Goal: Information Seeking & Learning: Check status

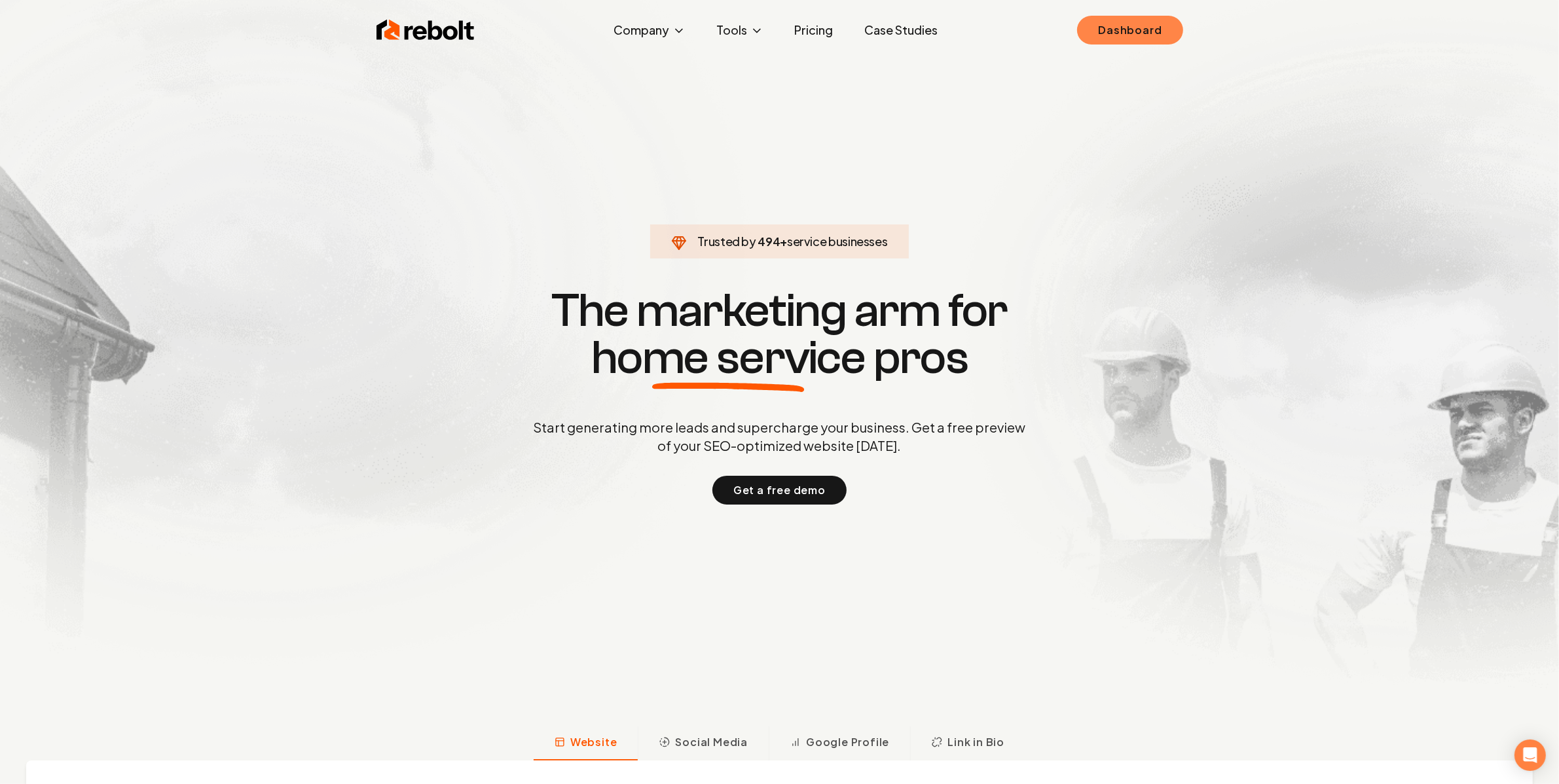
click at [1108, 19] on link "Dashboard" at bounding box center [1130, 30] width 105 height 29
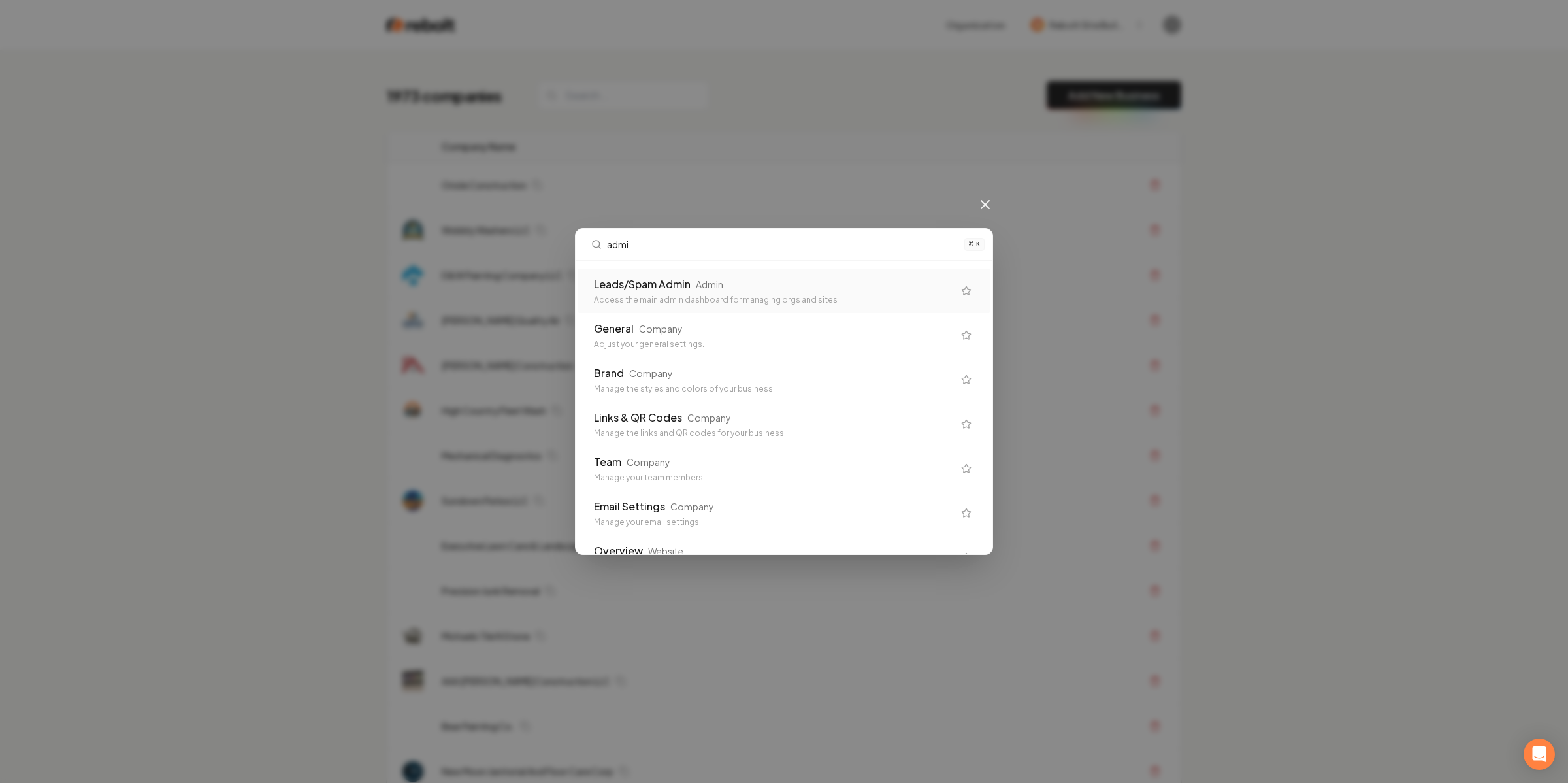
type input "admin"
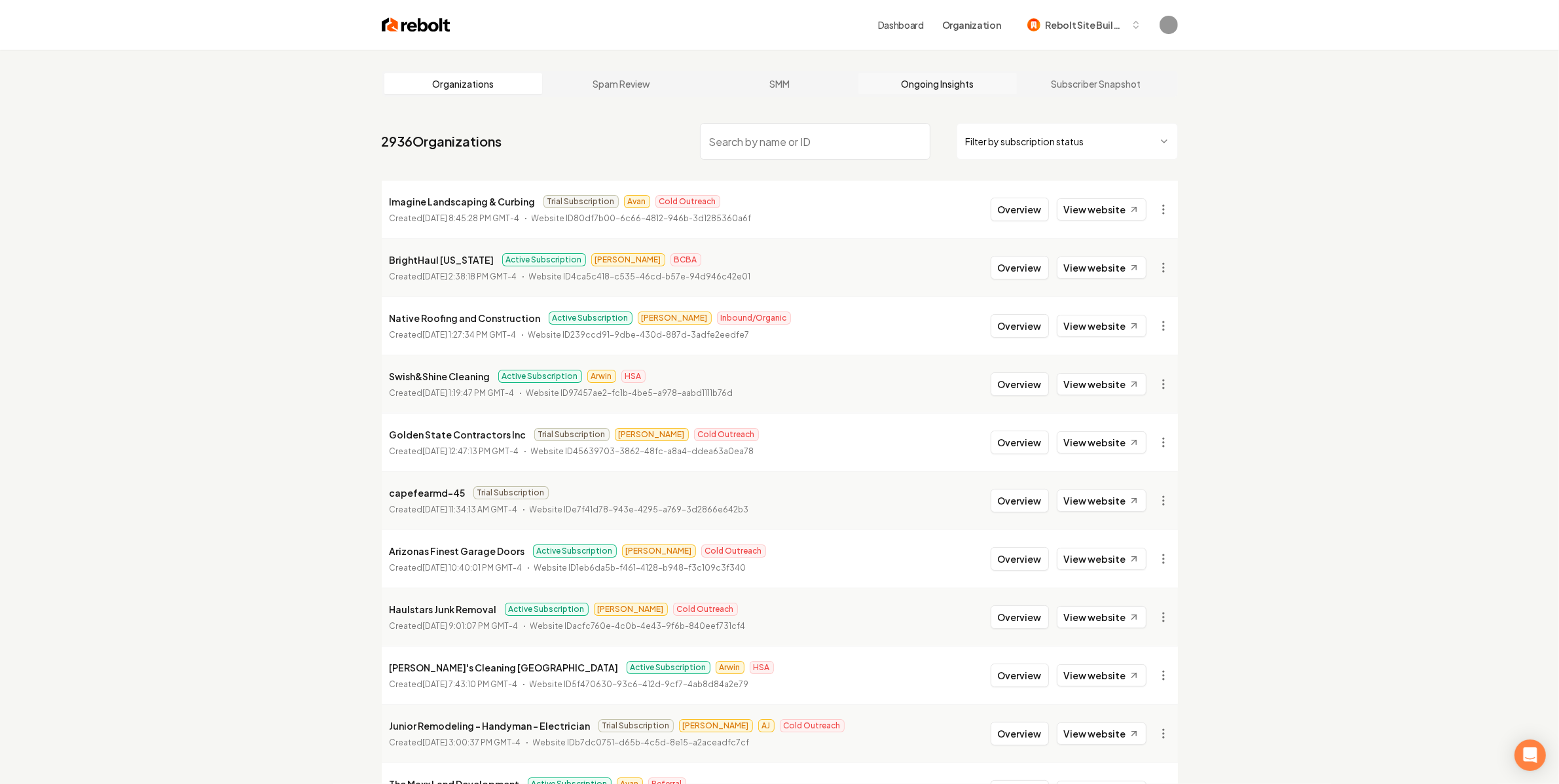
click at [937, 90] on link "Ongoing Insights" at bounding box center [938, 84] width 158 height 21
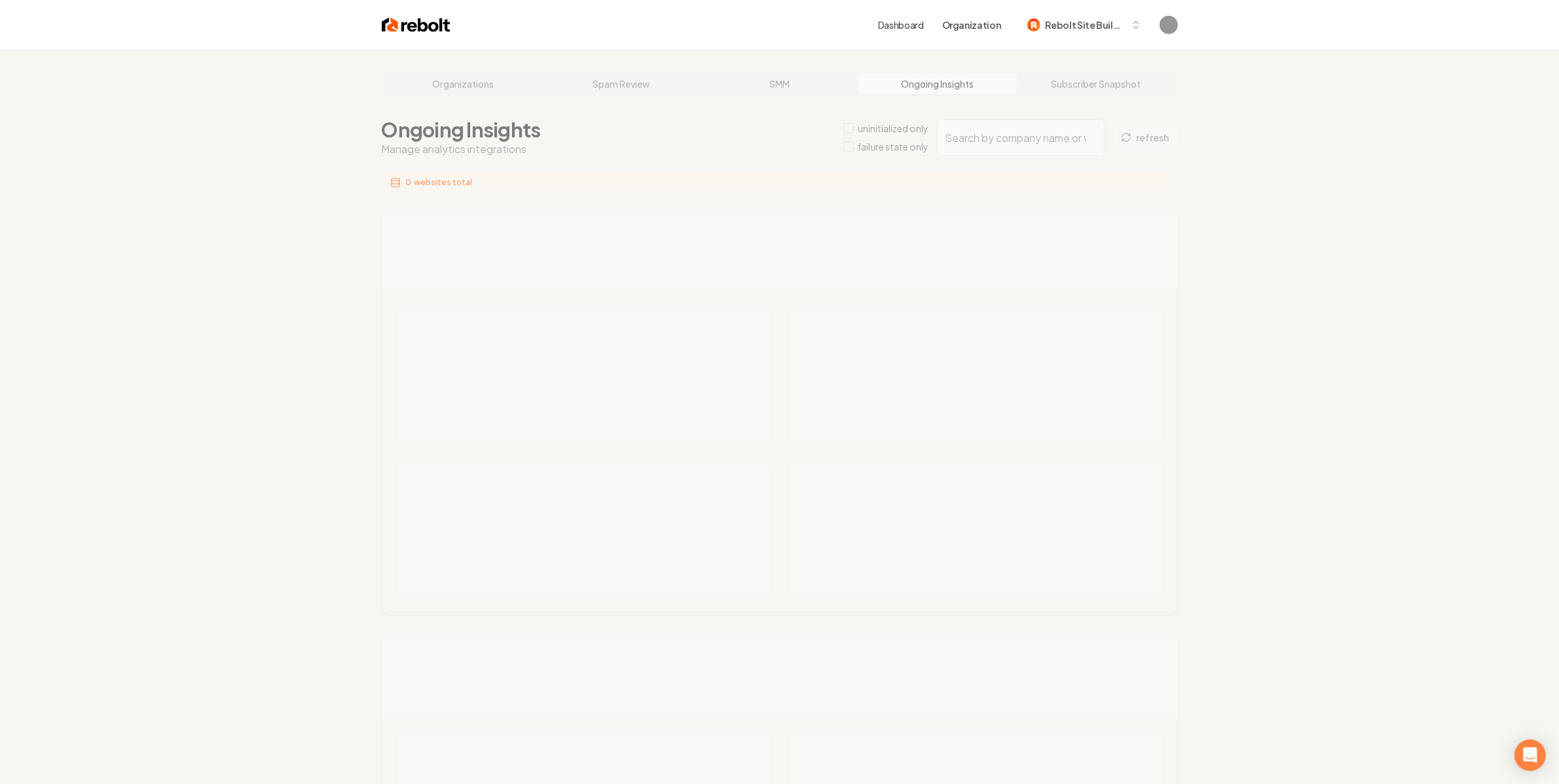
click at [1010, 136] on div "Organizations Spam Review SMM Ongoing Insights Subscriber Snapshot Ongoing Insi…" at bounding box center [780, 790] width 1559 height 1482
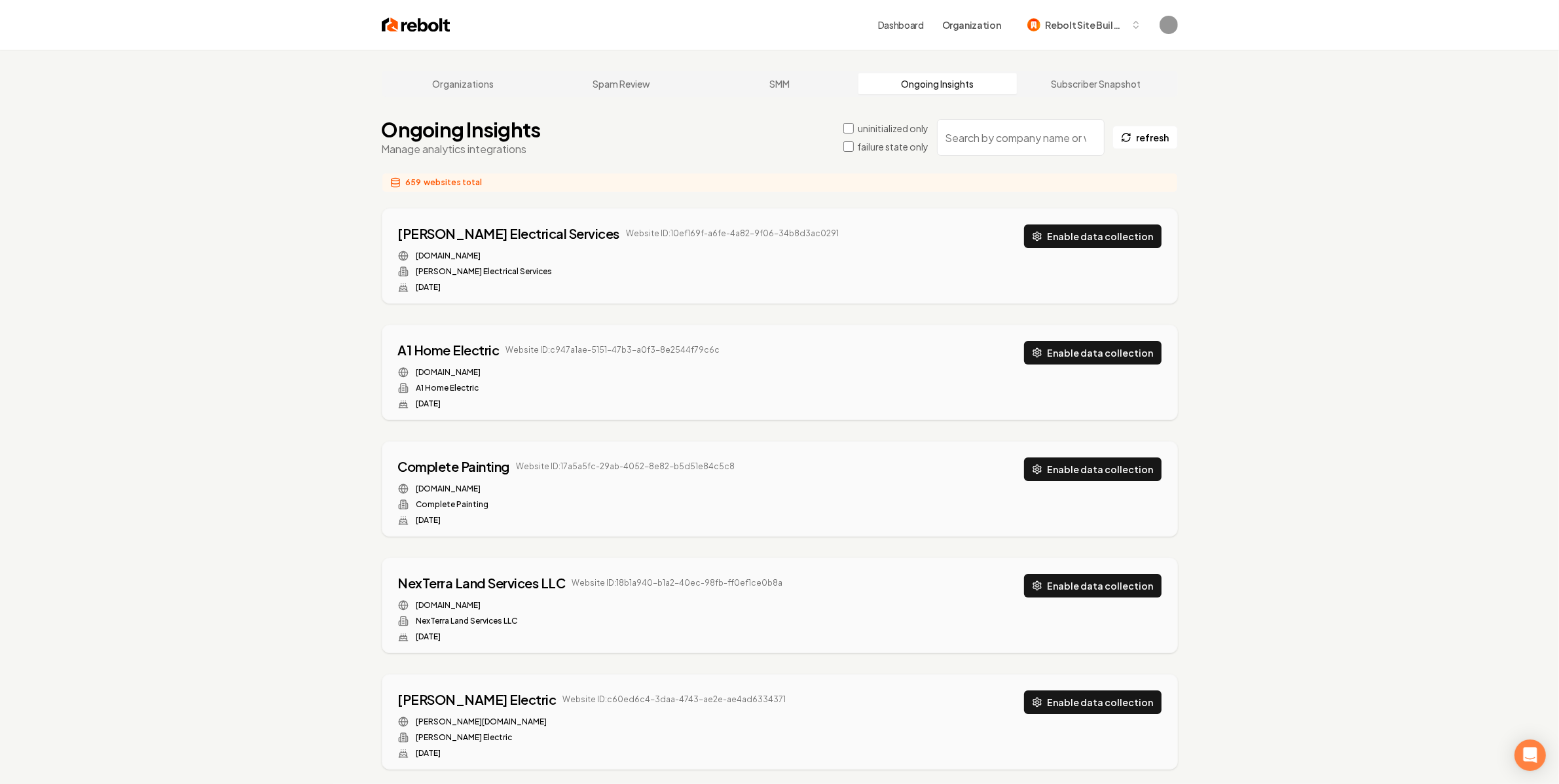
click at [1010, 136] on input "search" at bounding box center [1020, 137] width 167 height 36
paste input "sotalandscapesupply.com"
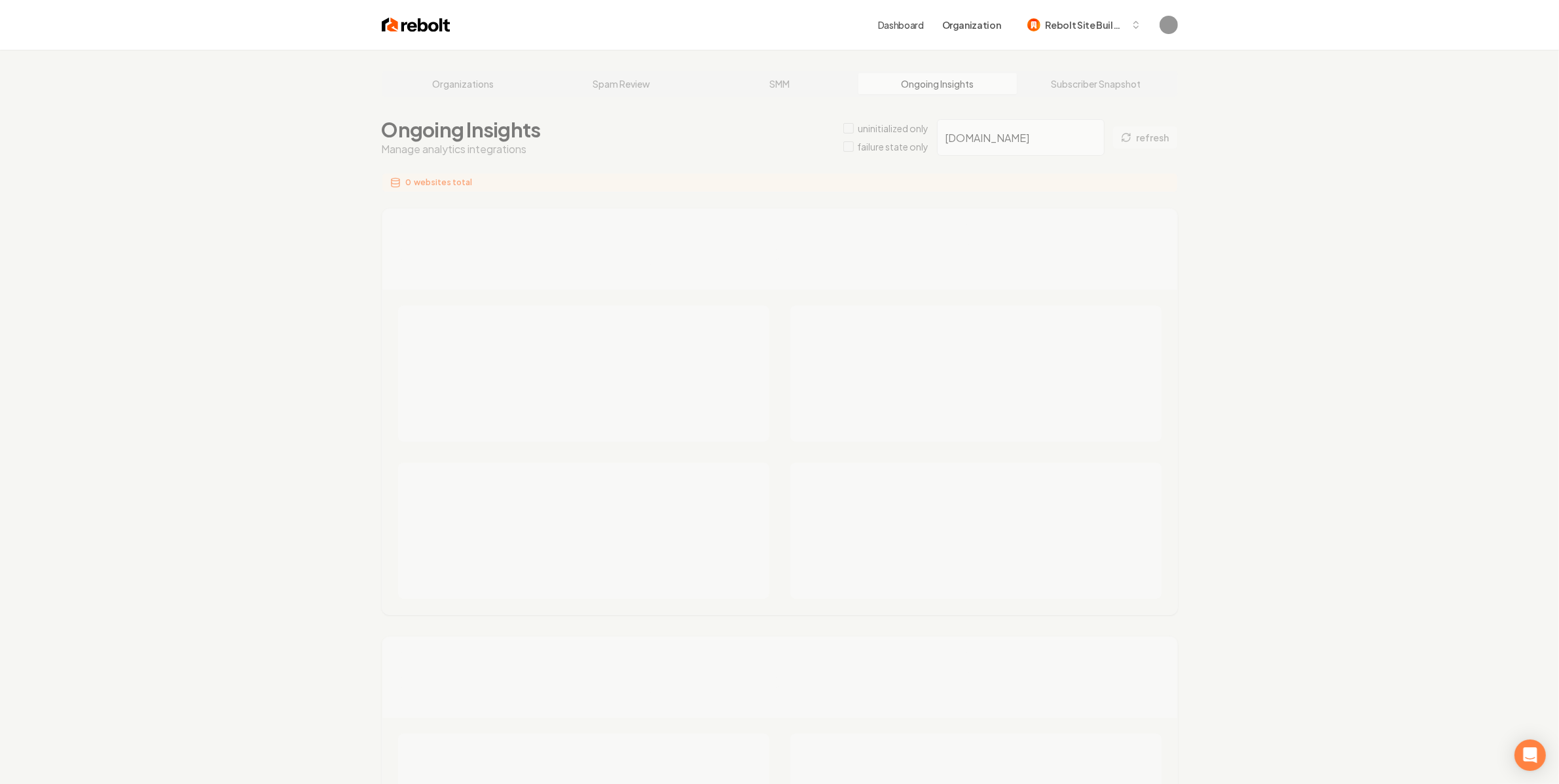
type input "sotalandscapesupply.com"
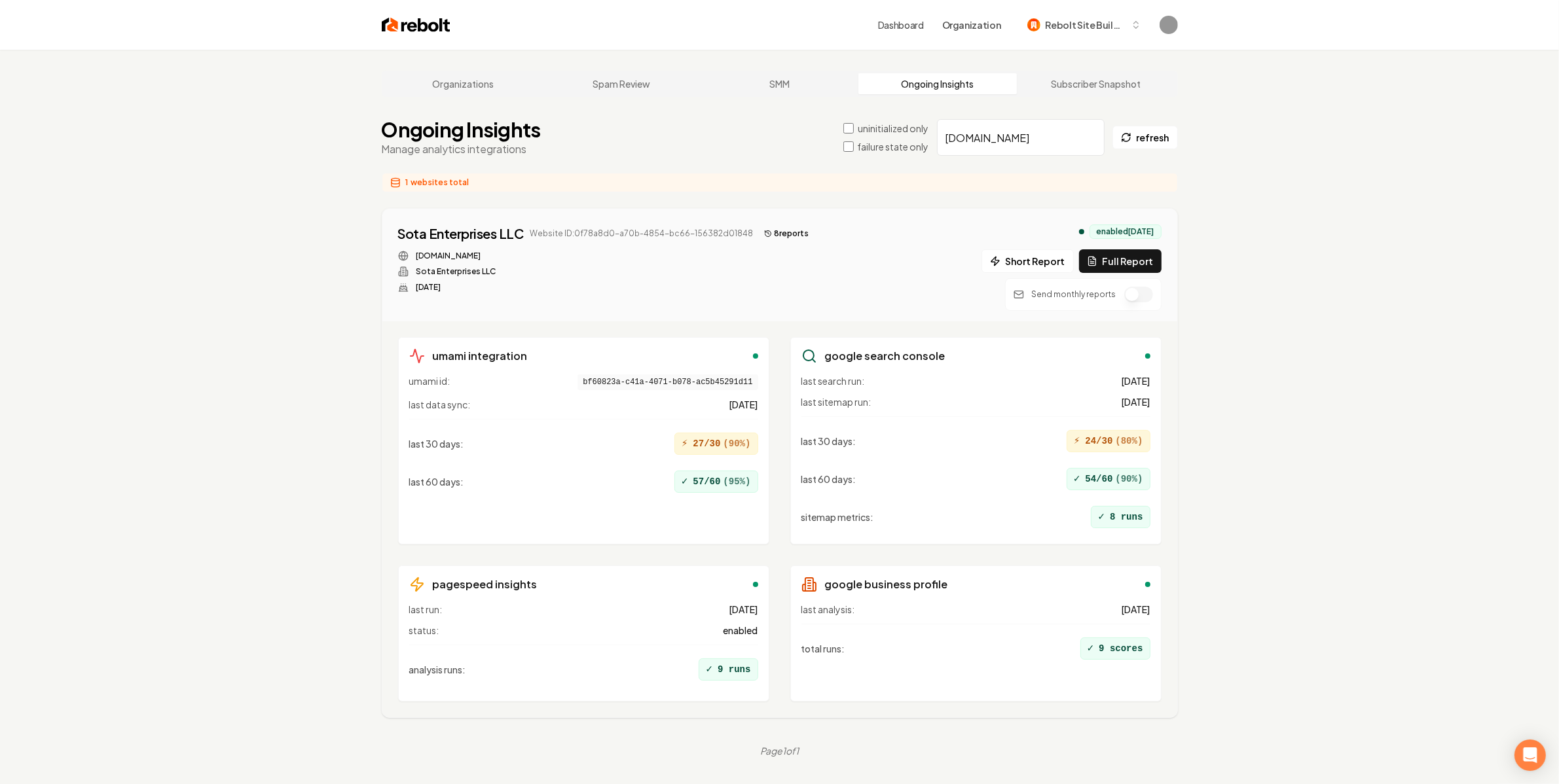
click at [753, 177] on div "Organizations Spam Review SMM Ongoing Insights Subscriber Snapshot Ongoing Insi…" at bounding box center [780, 442] width 1559 height 784
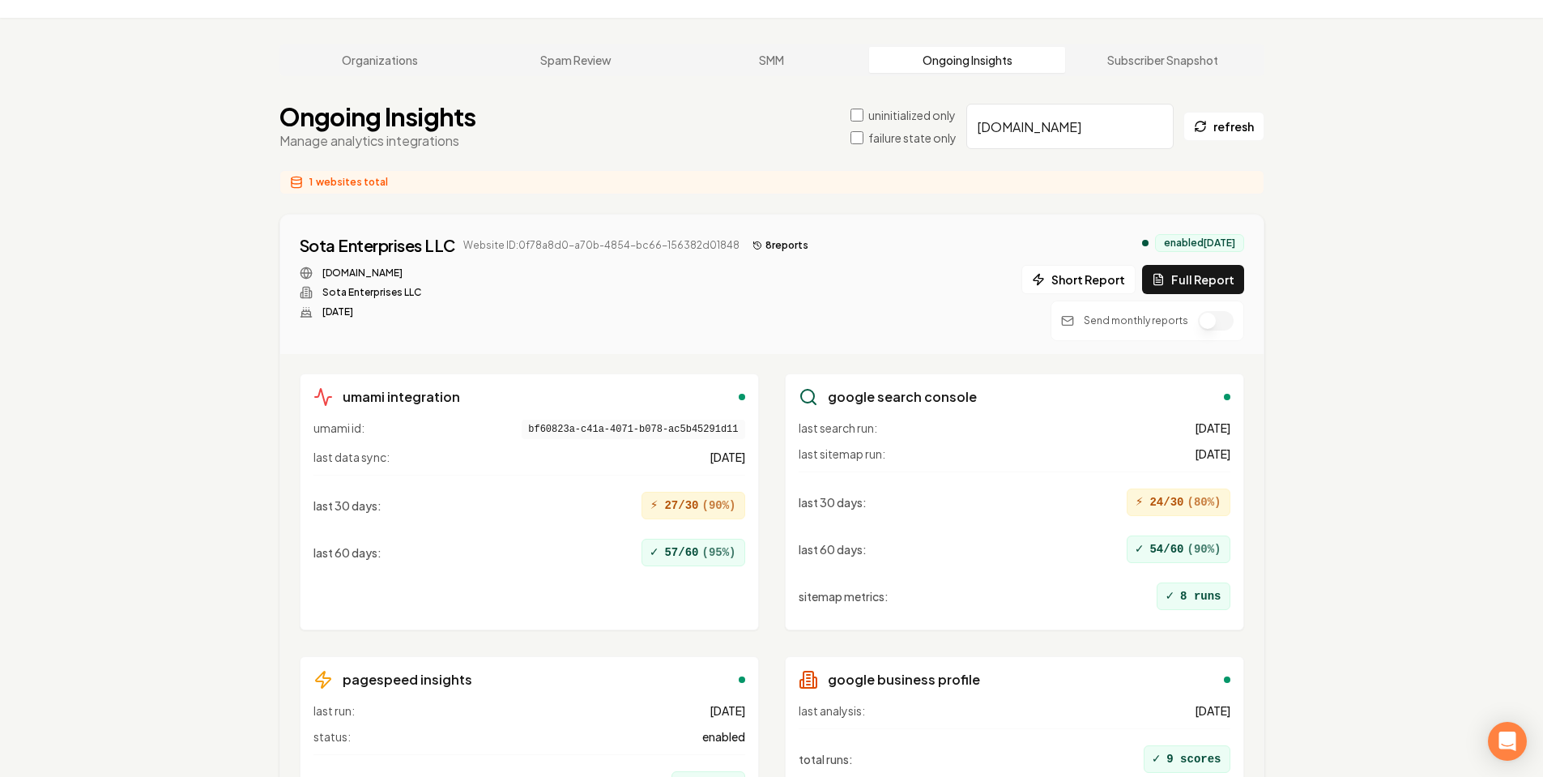
scroll to position [50, 0]
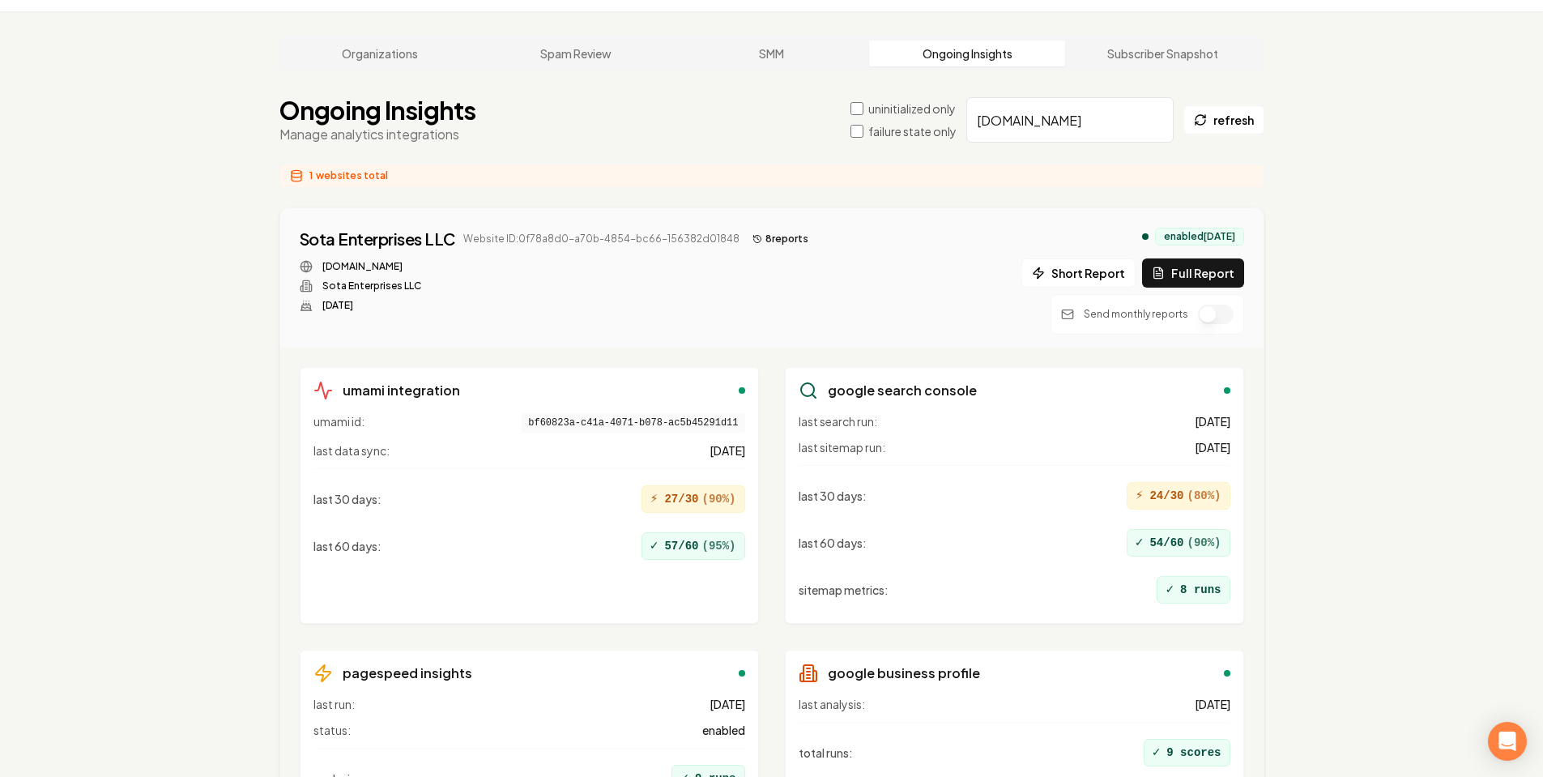
click at [787, 239] on button "8 report s" at bounding box center [780, 238] width 69 height 19
click at [1228, 270] on button "Full Report" at bounding box center [1193, 272] width 102 height 29
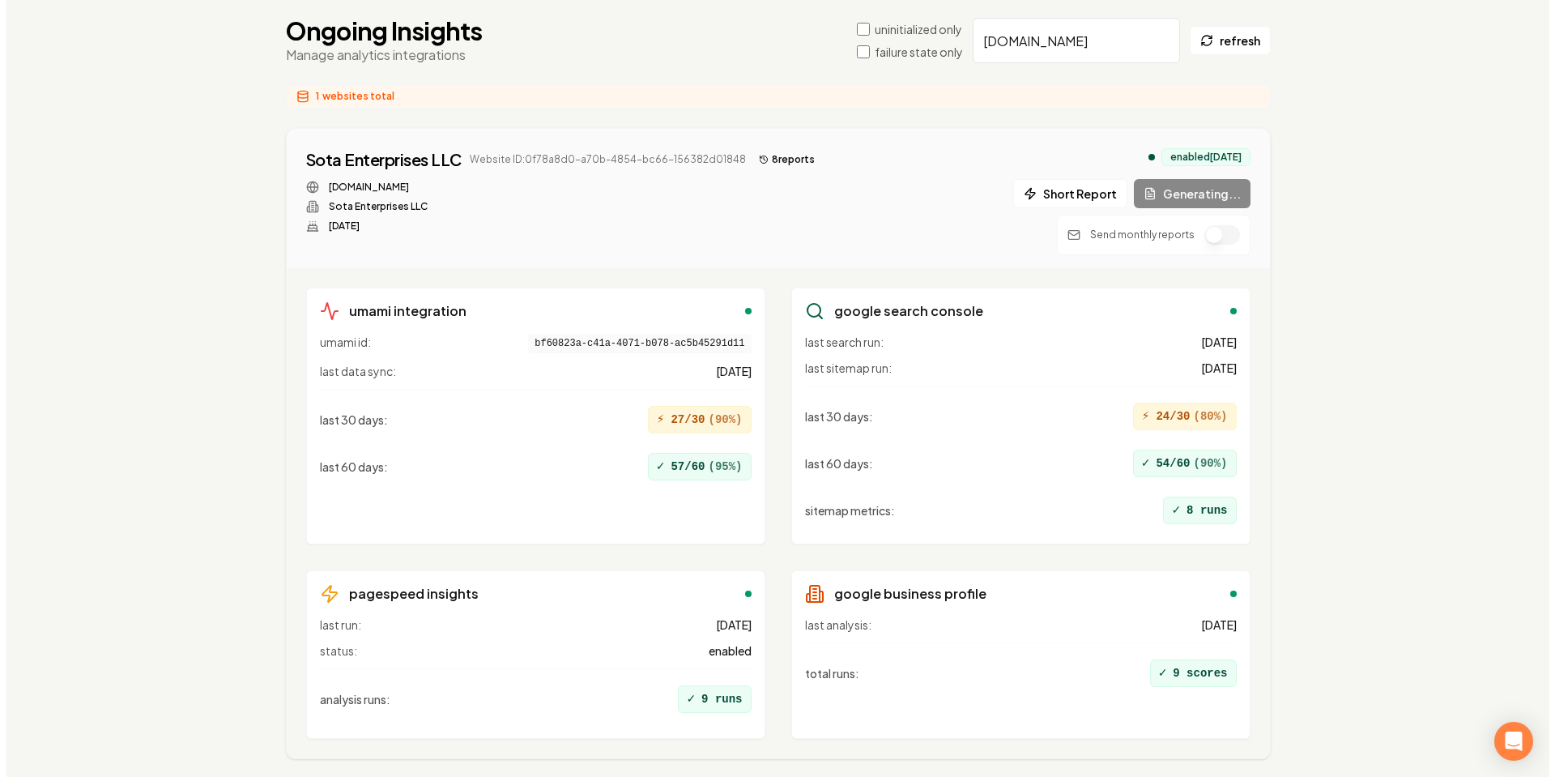
scroll to position [129, 0]
click at [774, 147] on div "Sota Enterprises LLC Website ID: 0f78a8d0-a70b-4854-bc66-156382d01848 9 report …" at bounding box center [771, 199] width 983 height 139
click at [752, 157] on icon at bounding box center [757, 160] width 10 height 10
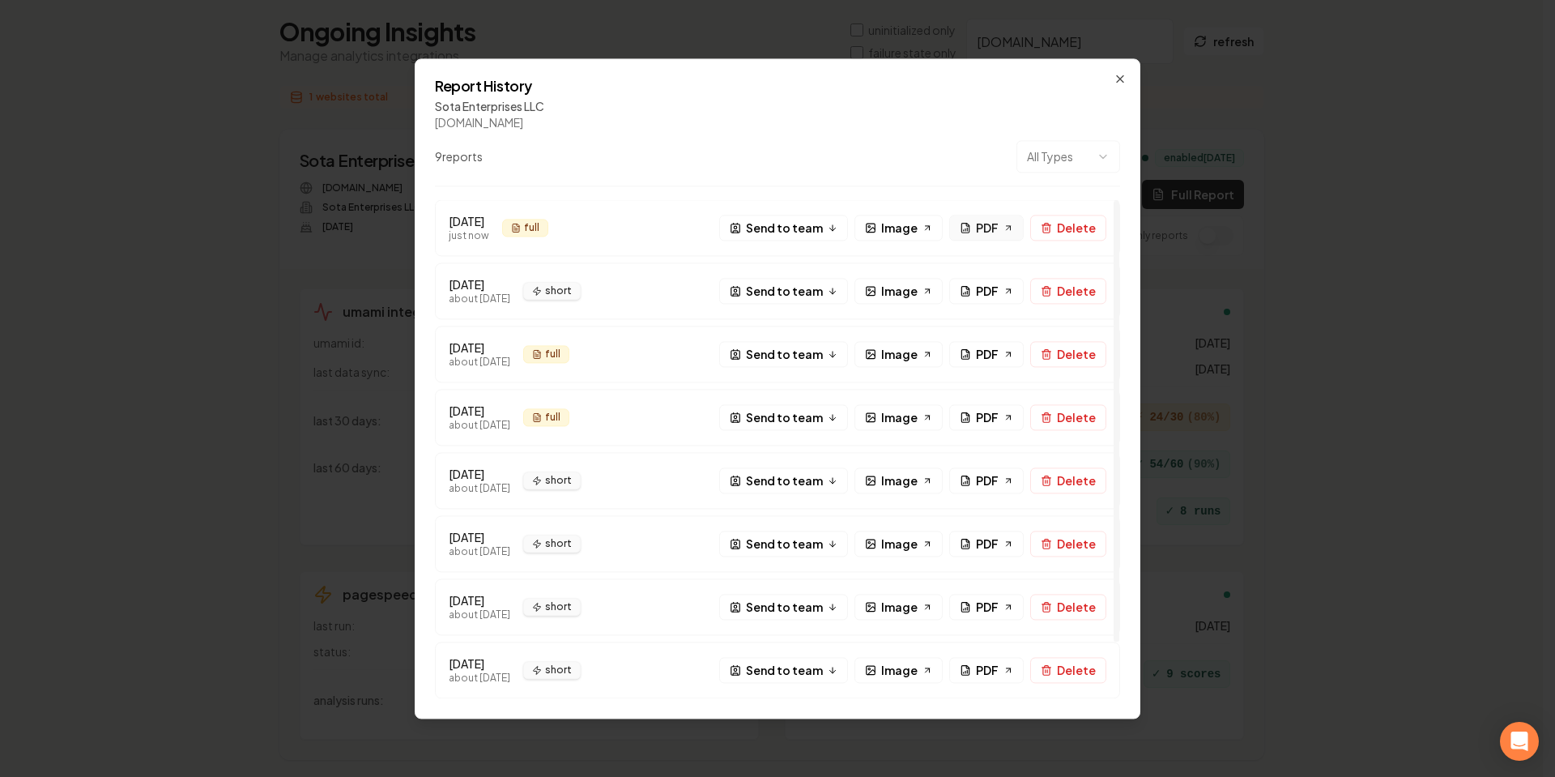
click at [1009, 232] on icon at bounding box center [1008, 228] width 10 height 10
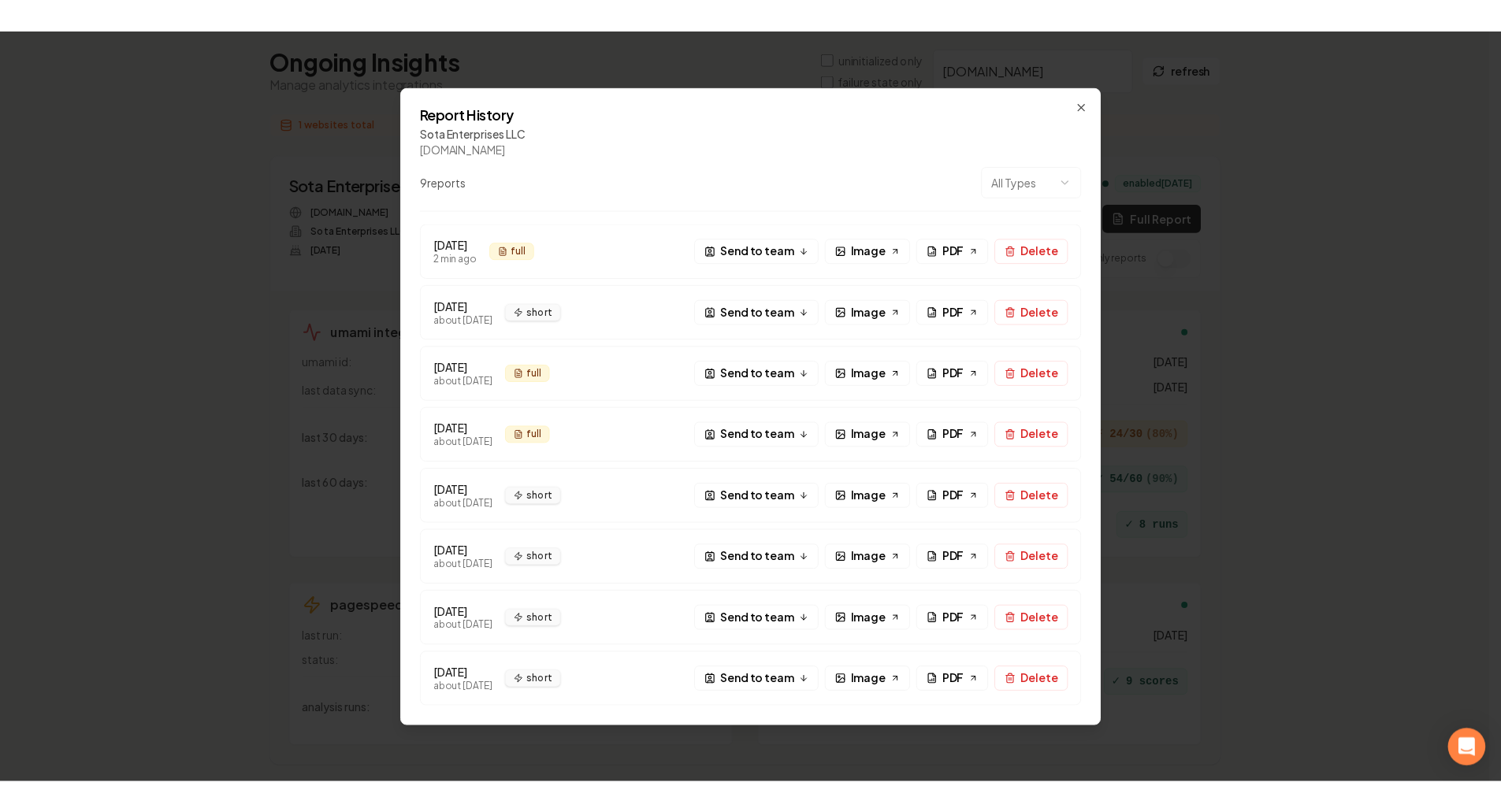
scroll to position [120, 0]
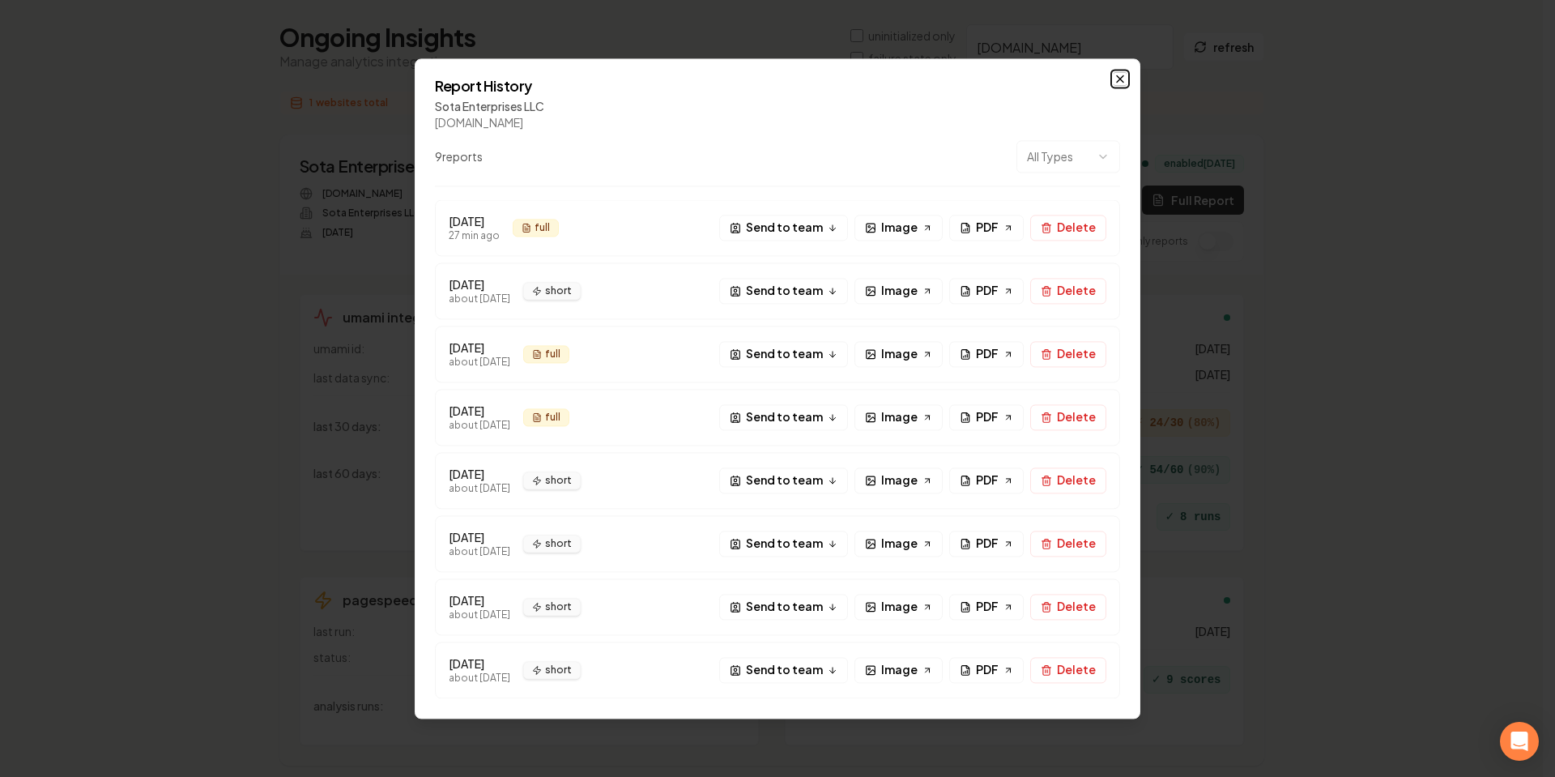
click at [1125, 74] on icon "button" at bounding box center [1119, 78] width 13 height 13
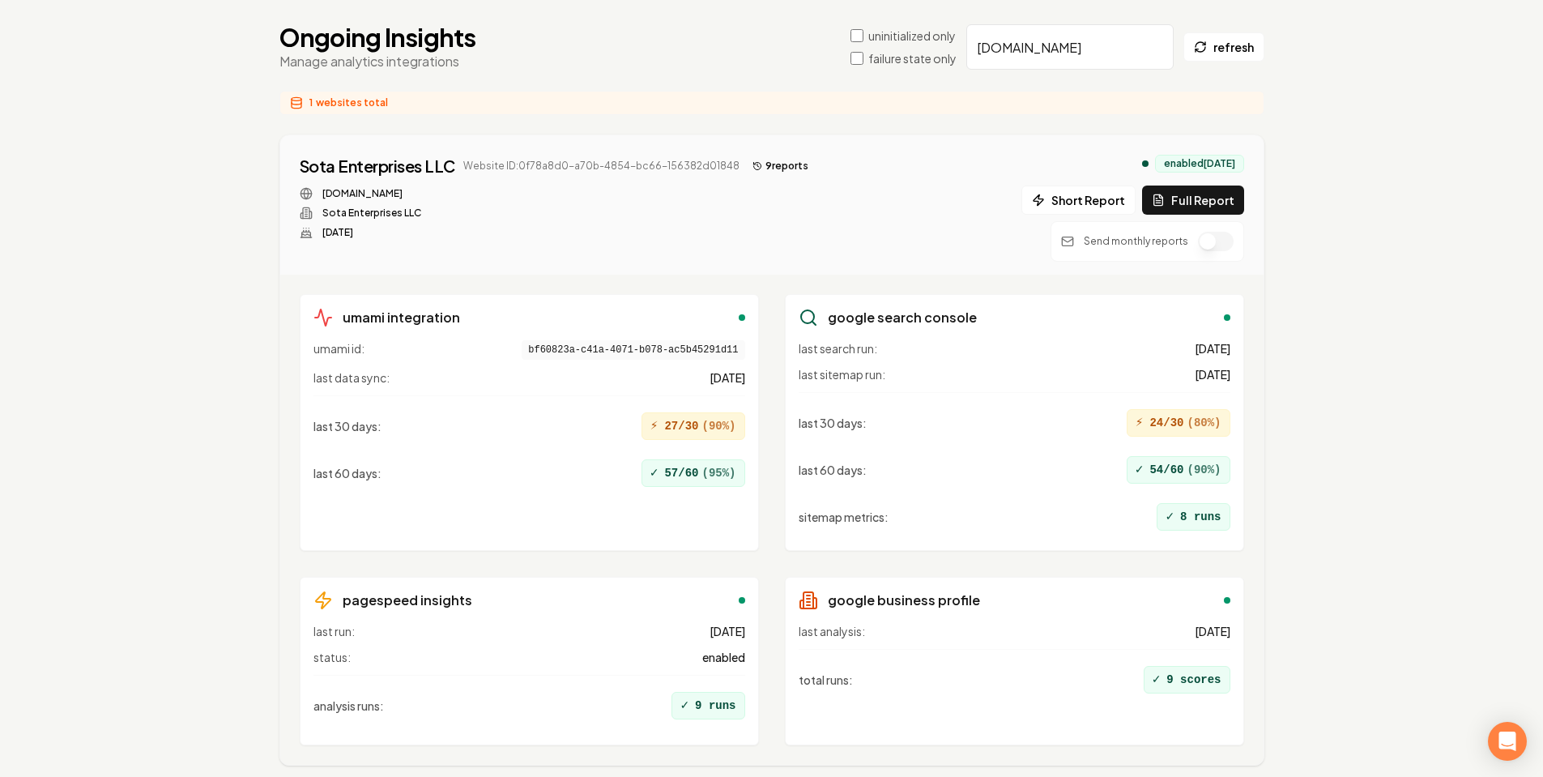
click at [1056, 48] on input "sotalandscapesupply.com" at bounding box center [1069, 46] width 207 height 45
paste input "carpetcleaningheroes"
click at [1092, 64] on input "carpetcleaningheroes.com" at bounding box center [1069, 46] width 207 height 45
paste input "fourslandscapingllc"
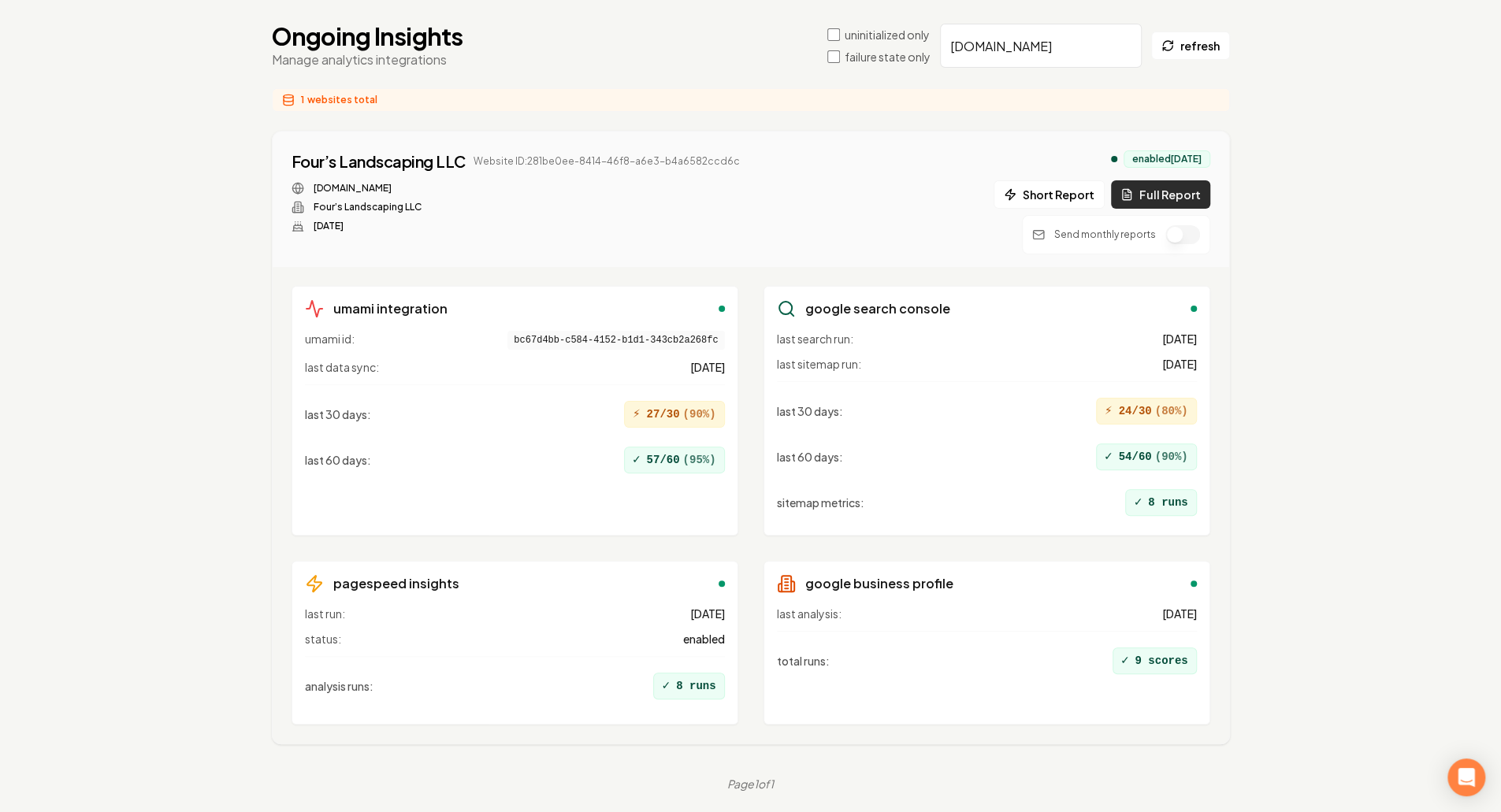
type input "fourslandscapingllc.com"
click at [1168, 187] on button "Full Report" at bounding box center [1161, 194] width 99 height 28
click at [838, 161] on div "Four’s Landscaping LLC Website ID: 281be0ee-8414-46f8-a6e3-b4a6582ccd6c foursla…" at bounding box center [751, 202] width 918 height 104
click at [830, 171] on div "Four’s Landscaping LLC Website ID: 281be0ee-8414-46f8-a6e3-b4a6582ccd6c foursla…" at bounding box center [751, 202] width 918 height 104
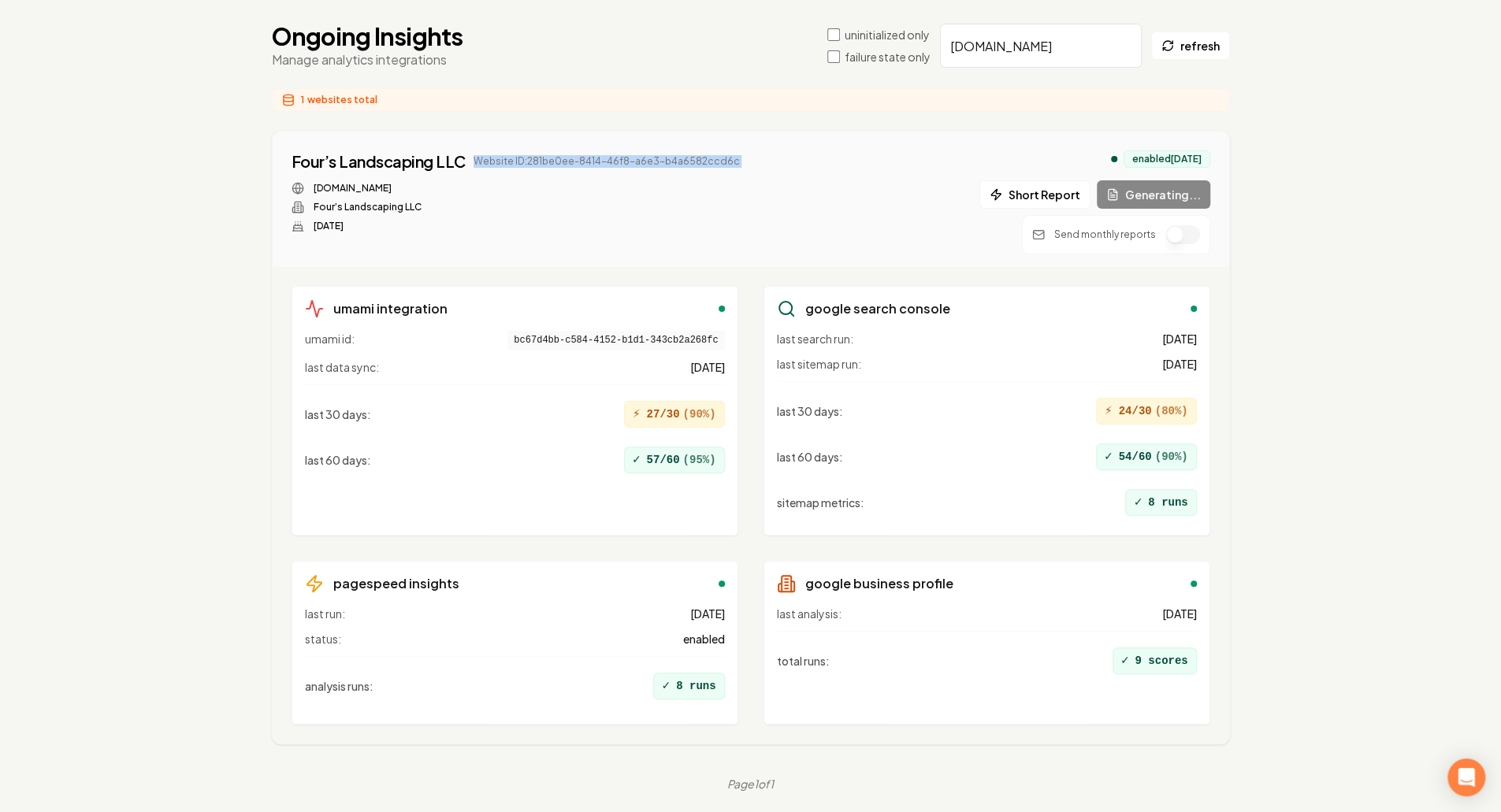
click at [830, 171] on div "Four’s Landscaping LLC Website ID: 281be0ee-8414-46f8-a6e3-b4a6582ccd6c foursla…" at bounding box center [751, 202] width 918 height 104
click at [619, 244] on div "Four’s Landscaping LLC Website ID: 281be0ee-8414-46f8-a6e3-b4a6582ccd6c 1 repor…" at bounding box center [751, 202] width 918 height 104
click at [775, 165] on button "1 report" at bounding box center [775, 160] width 58 height 18
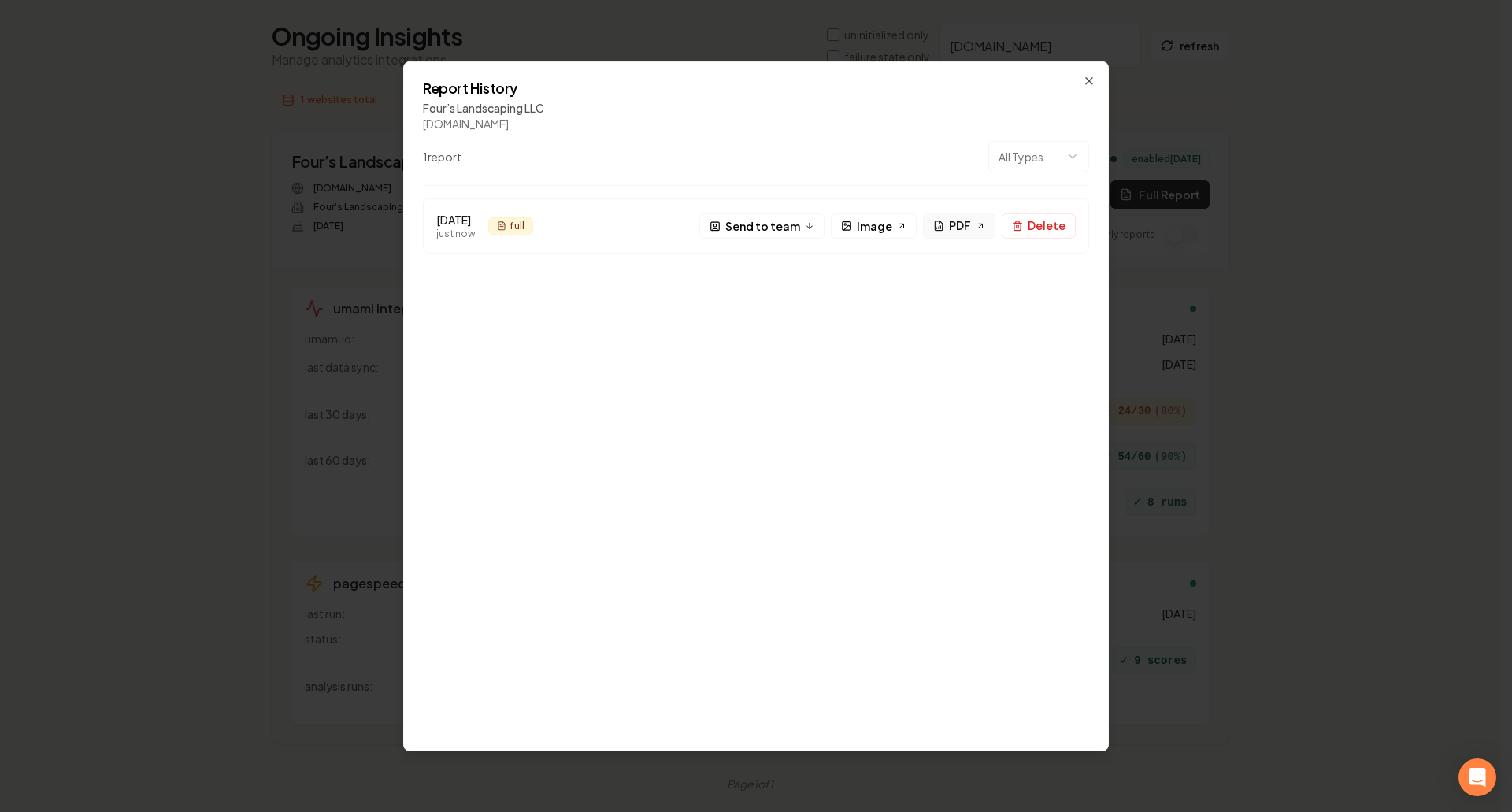
click at [961, 227] on span "PDF" at bounding box center [960, 225] width 22 height 17
click at [1096, 76] on div "Report History Four’s Landscaping LLC fourslandscapingllc.com 1 report All Type…" at bounding box center [756, 405] width 706 height 689
click at [1095, 76] on icon "button" at bounding box center [1088, 80] width 13 height 13
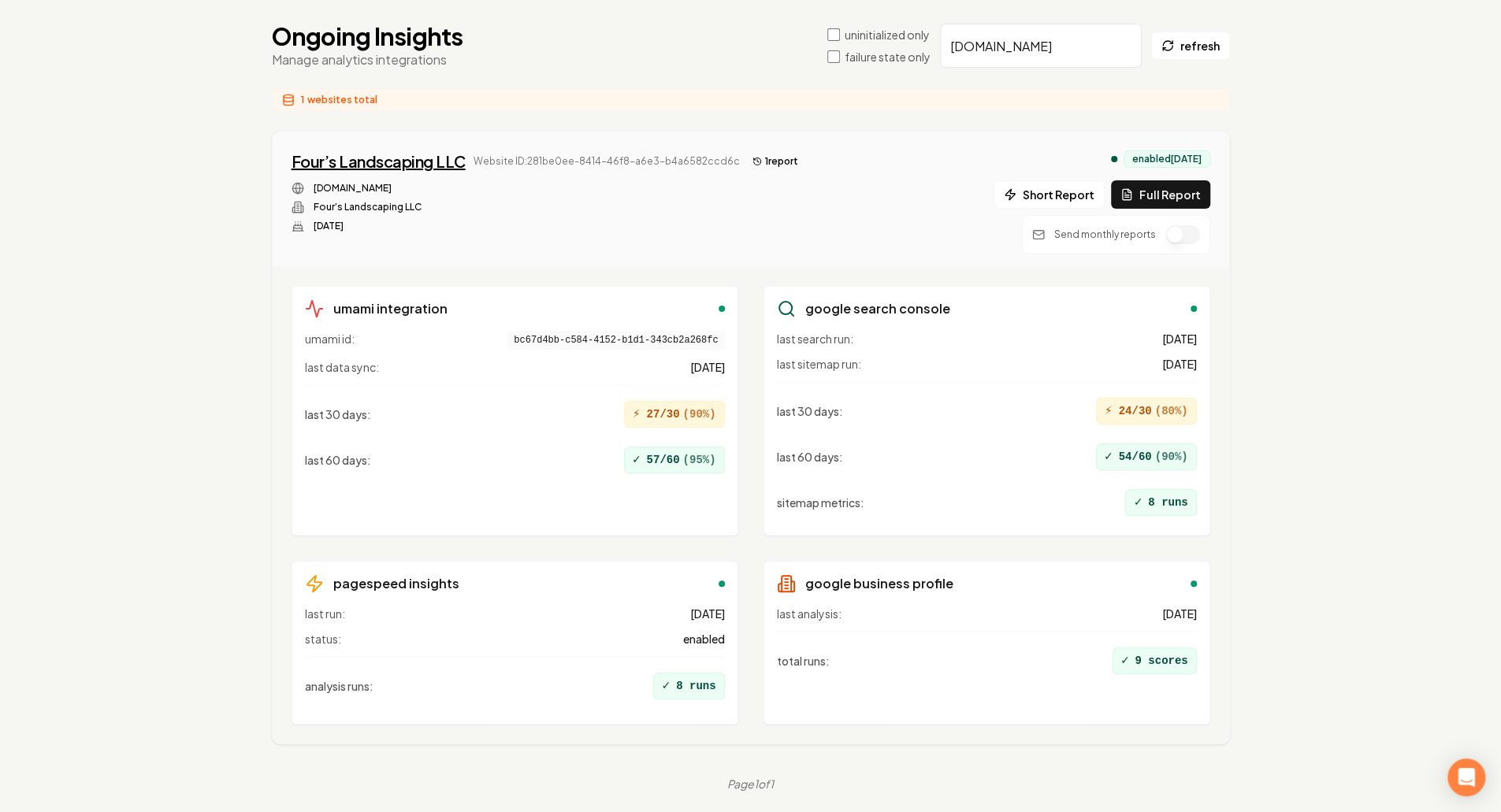
click at [409, 159] on div "Four’s Landscaping LLC" at bounding box center [378, 161] width 174 height 22
click at [391, 187] on link "fourslandscapingllc.com" at bounding box center [352, 188] width 78 height 13
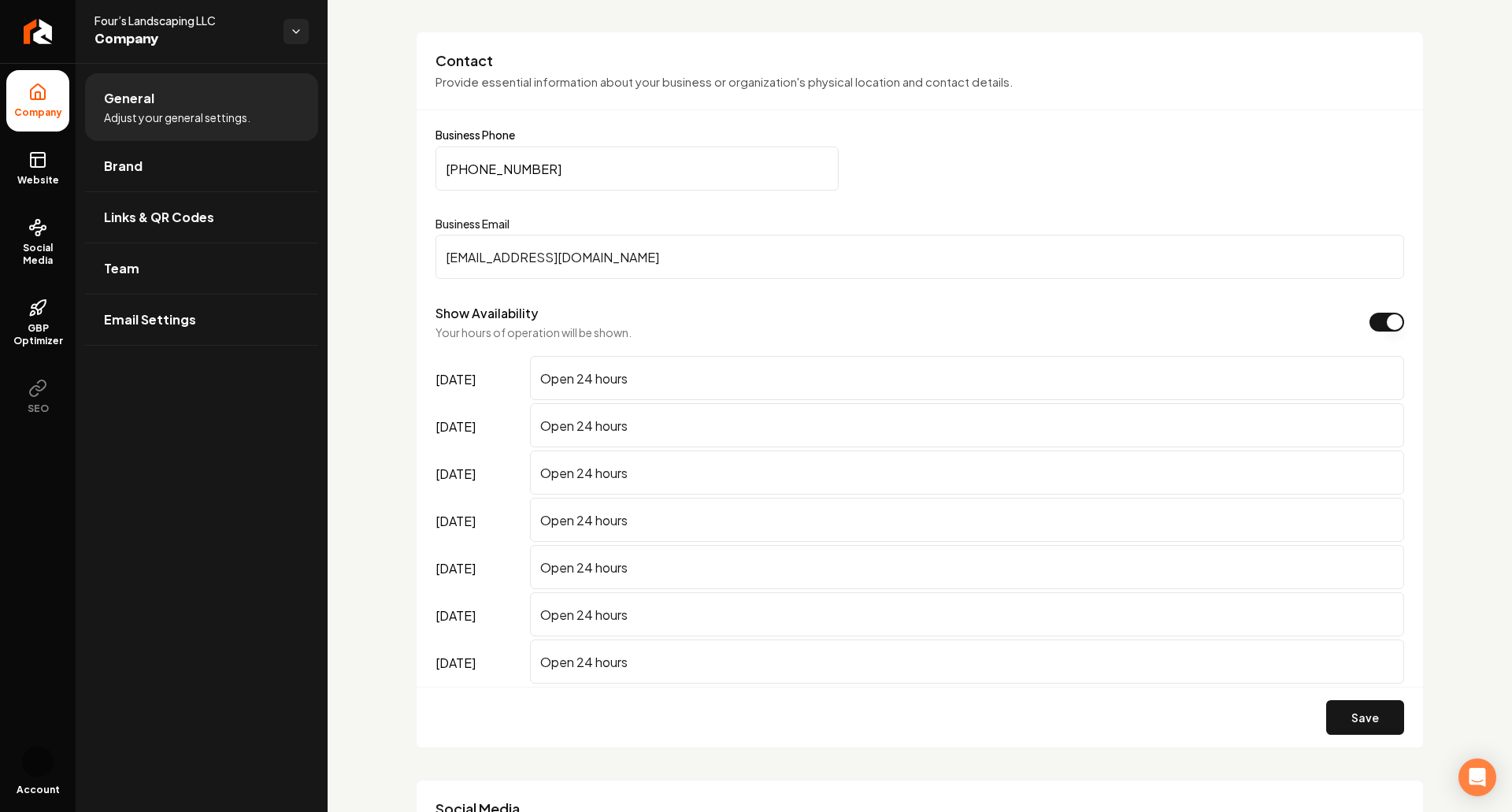
scroll to position [788, 0]
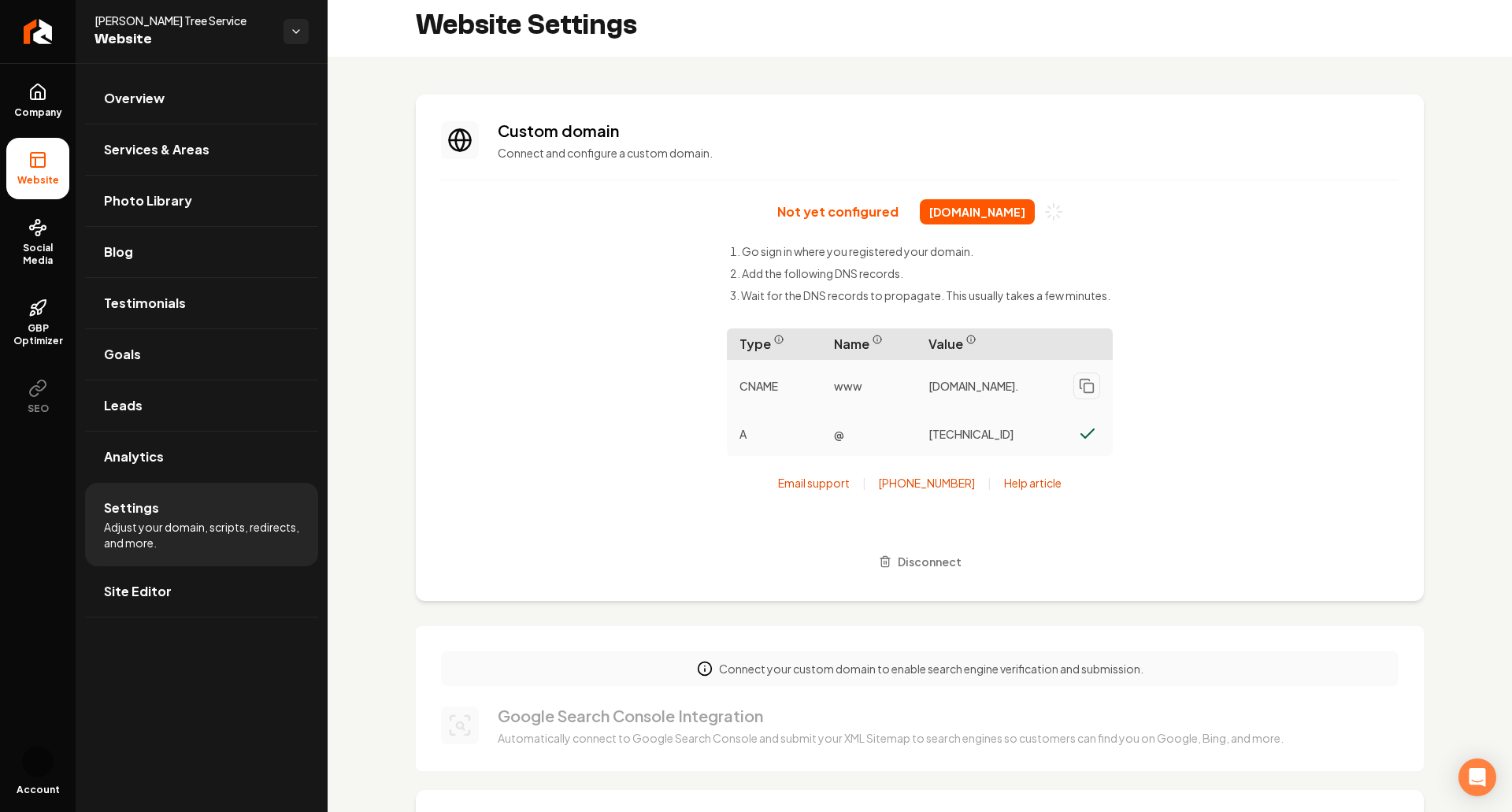
scroll to position [4, 0]
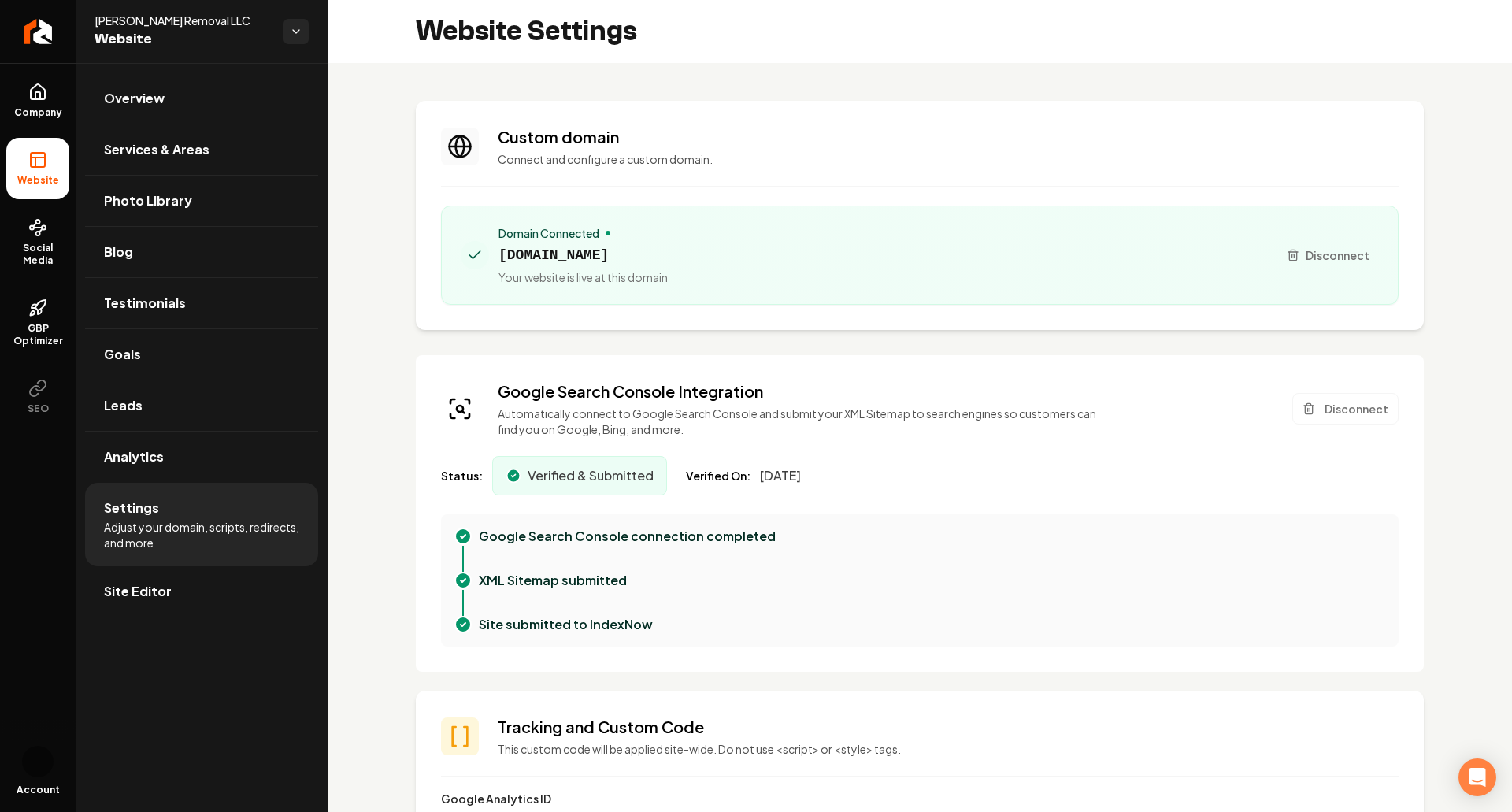
click at [848, 396] on h3 "Google Search Console Integration" at bounding box center [803, 391] width 611 height 22
click at [849, 406] on p "Automatically connect to Google Search Console and submit your XML Sitemap to s…" at bounding box center [803, 421] width 611 height 31
click at [882, 420] on p "Automatically connect to Google Search Console and submit your XML Sitemap to s…" at bounding box center [803, 421] width 611 height 31
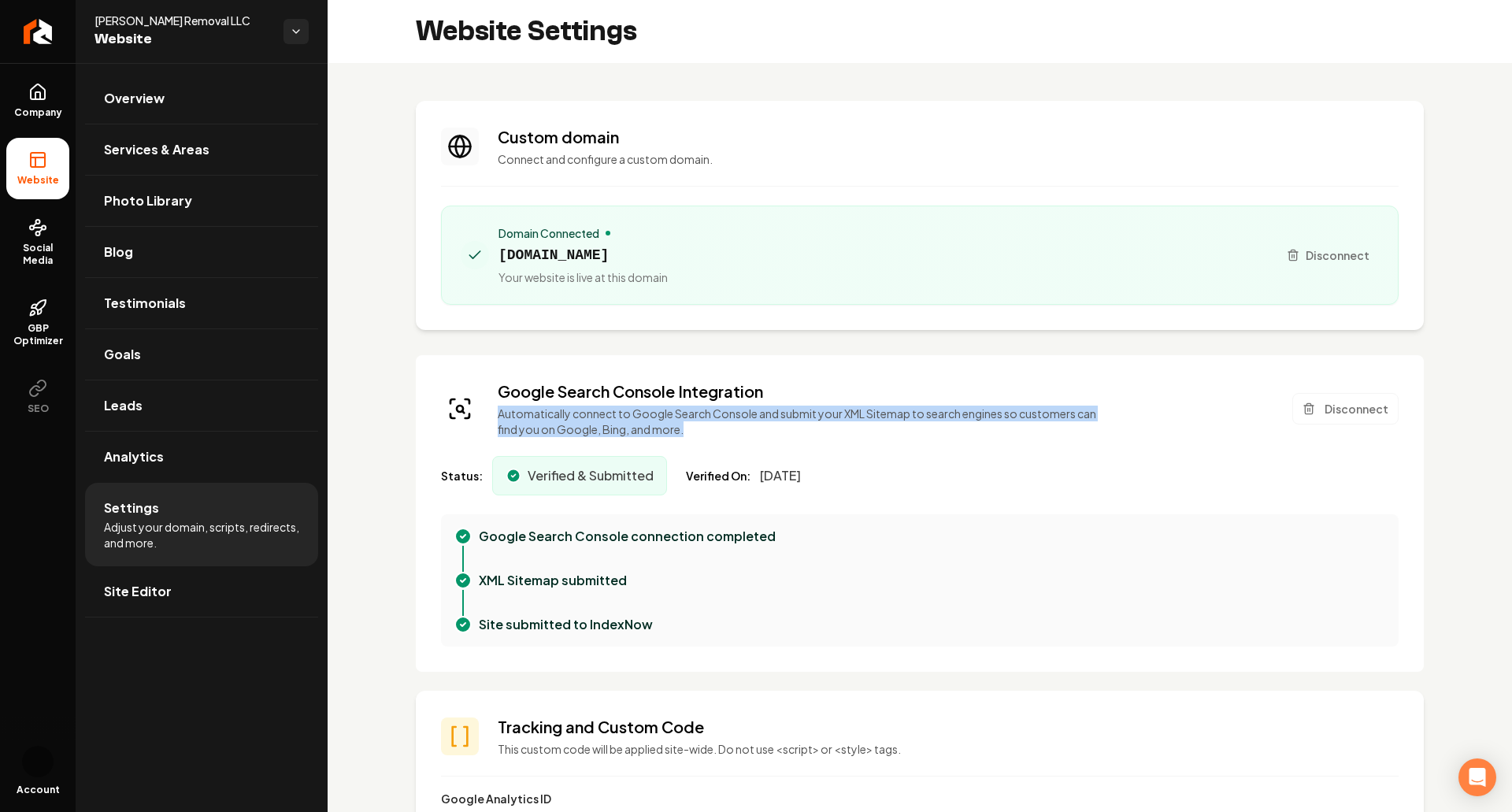
click at [882, 420] on p "Automatically connect to Google Search Console and submit your XML Sitemap to s…" at bounding box center [803, 421] width 611 height 31
click at [775, 415] on p "Automatically connect to Google Search Console and submit your XML Sitemap to s…" at bounding box center [803, 421] width 611 height 31
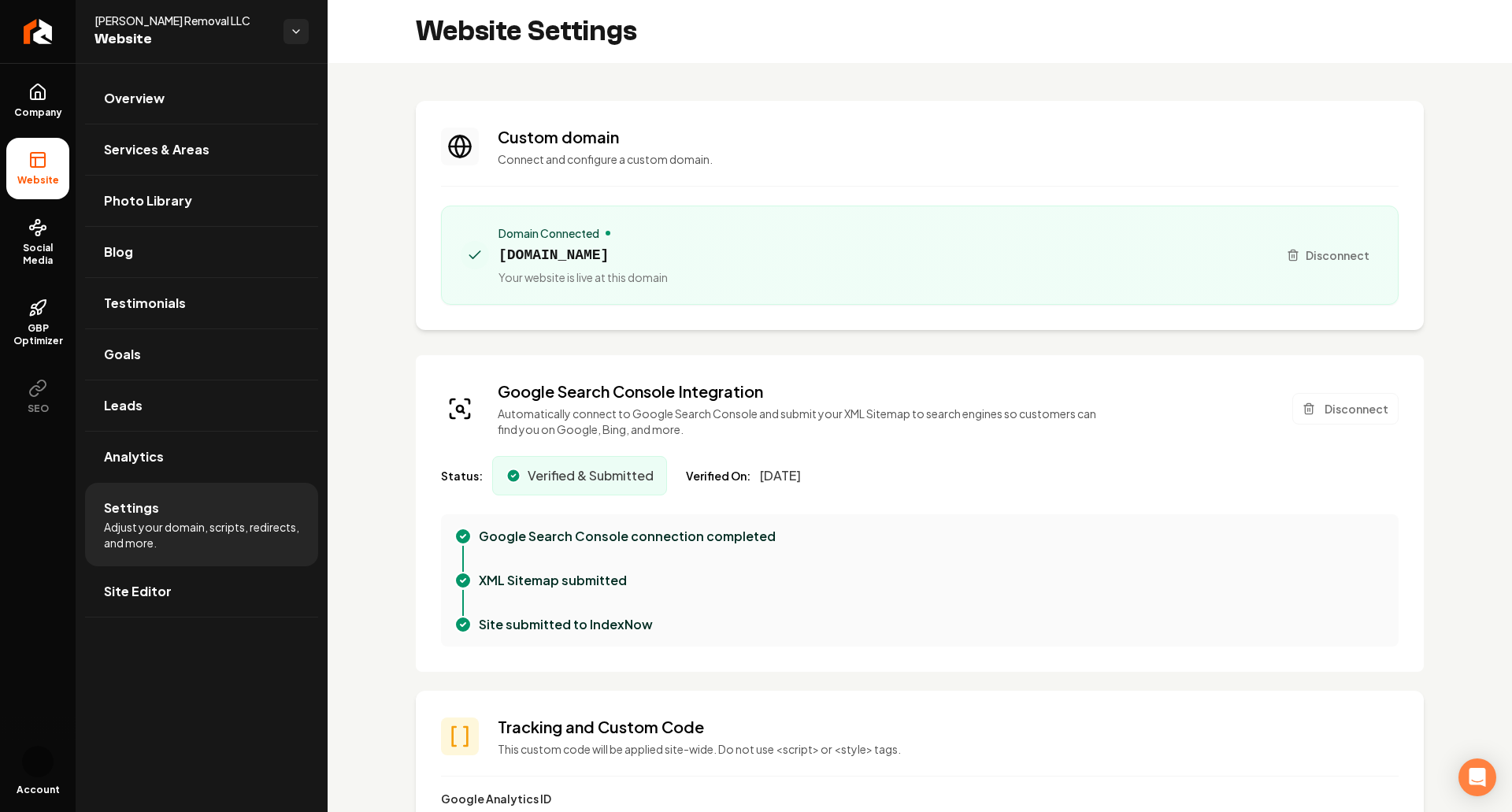
drag, startPoint x: 762, startPoint y: 475, endPoint x: 838, endPoint y: 477, distance: 76.0
click at [838, 477] on div "Status: Verified & Submitted Verified On: May 5, 2025" at bounding box center [919, 476] width 958 height 39
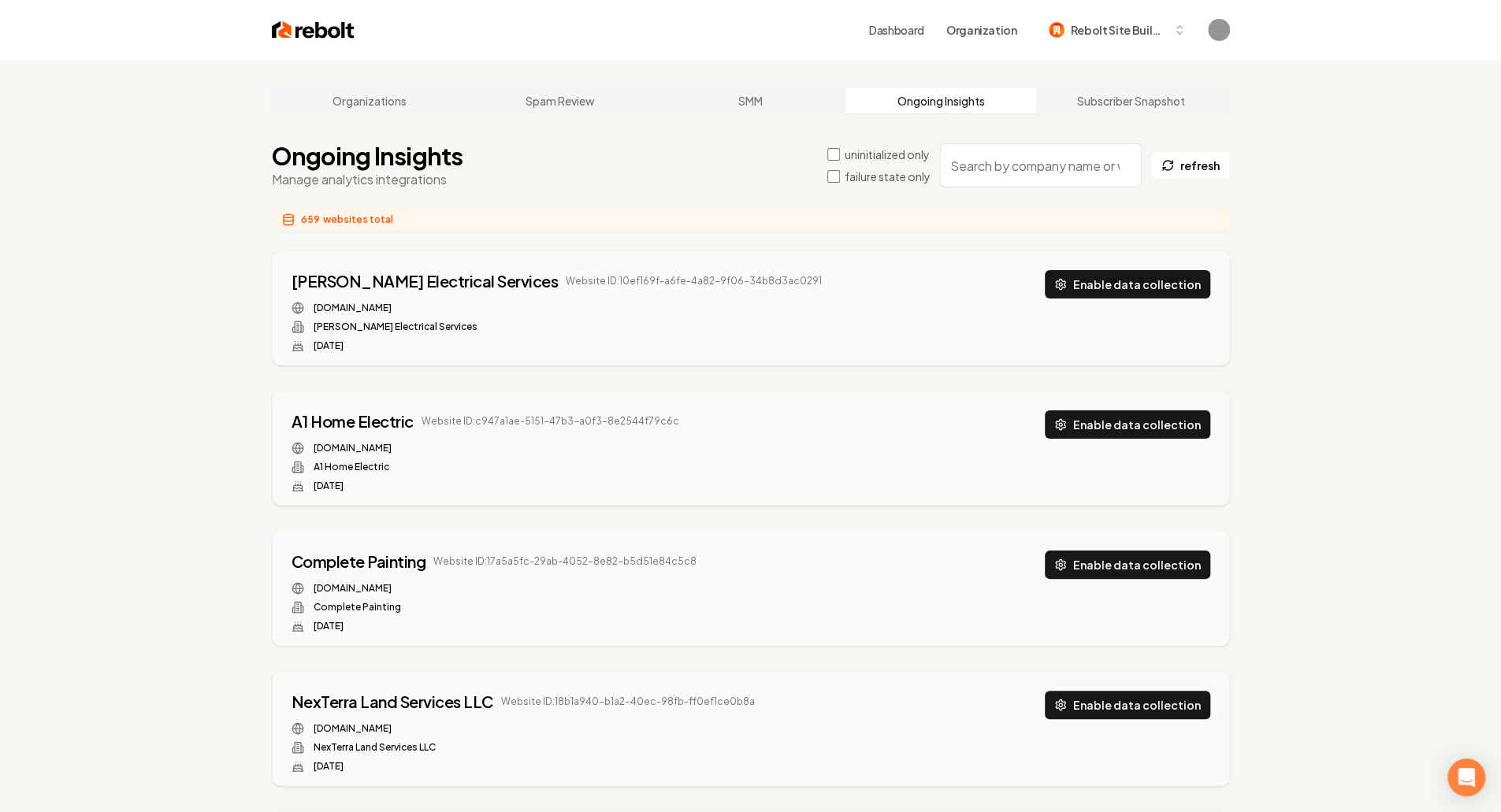
click at [1068, 179] on input "search" at bounding box center [1040, 164] width 201 height 44
paste input "txpworks.com"
type input "txpworks.com"
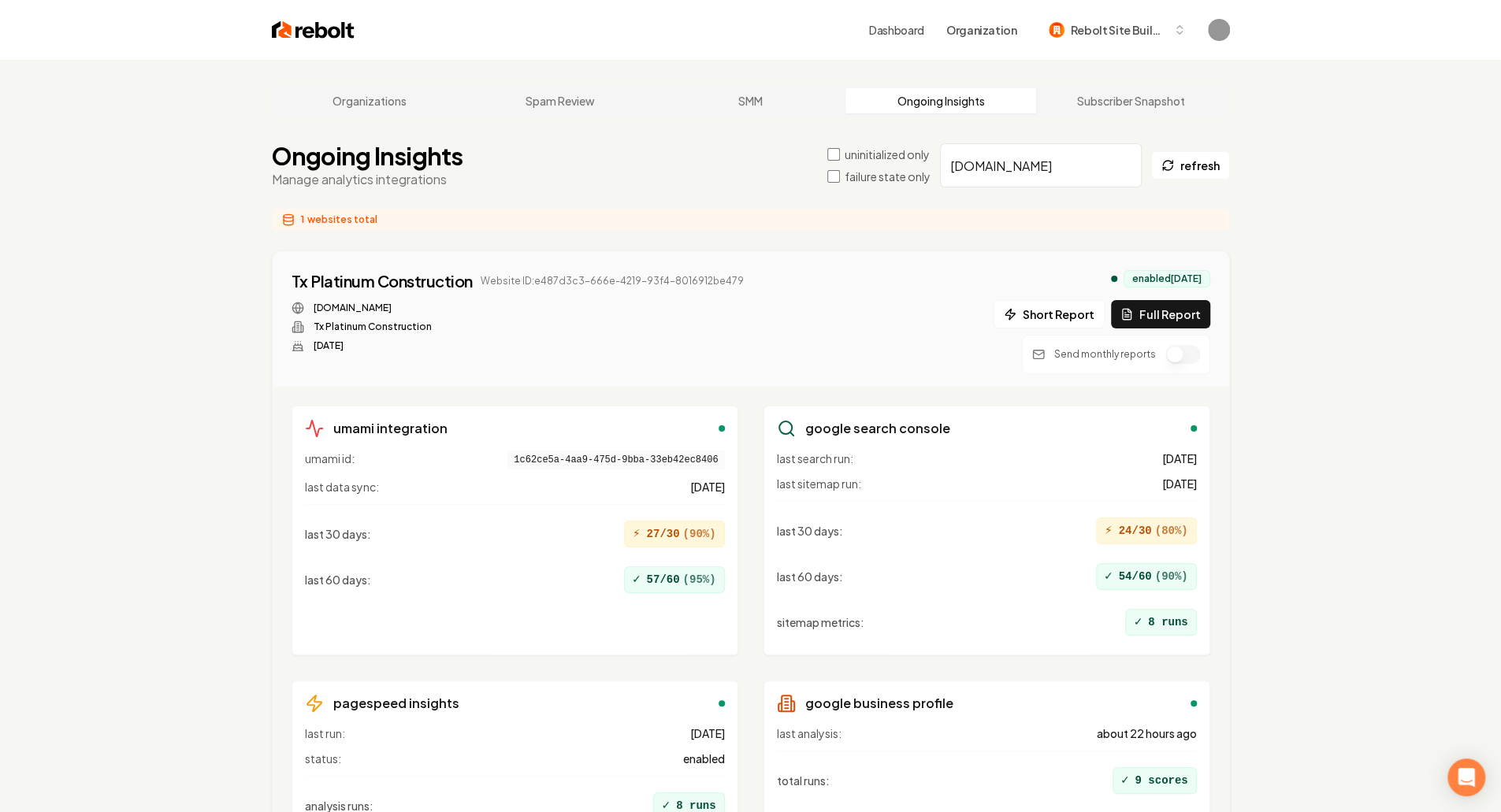
click at [1368, 646] on div "Organizations Spam Review SMM Ongoing Insights Subscriber Snapshot Ongoing Insi…" at bounding box center [750, 498] width 1501 height 876
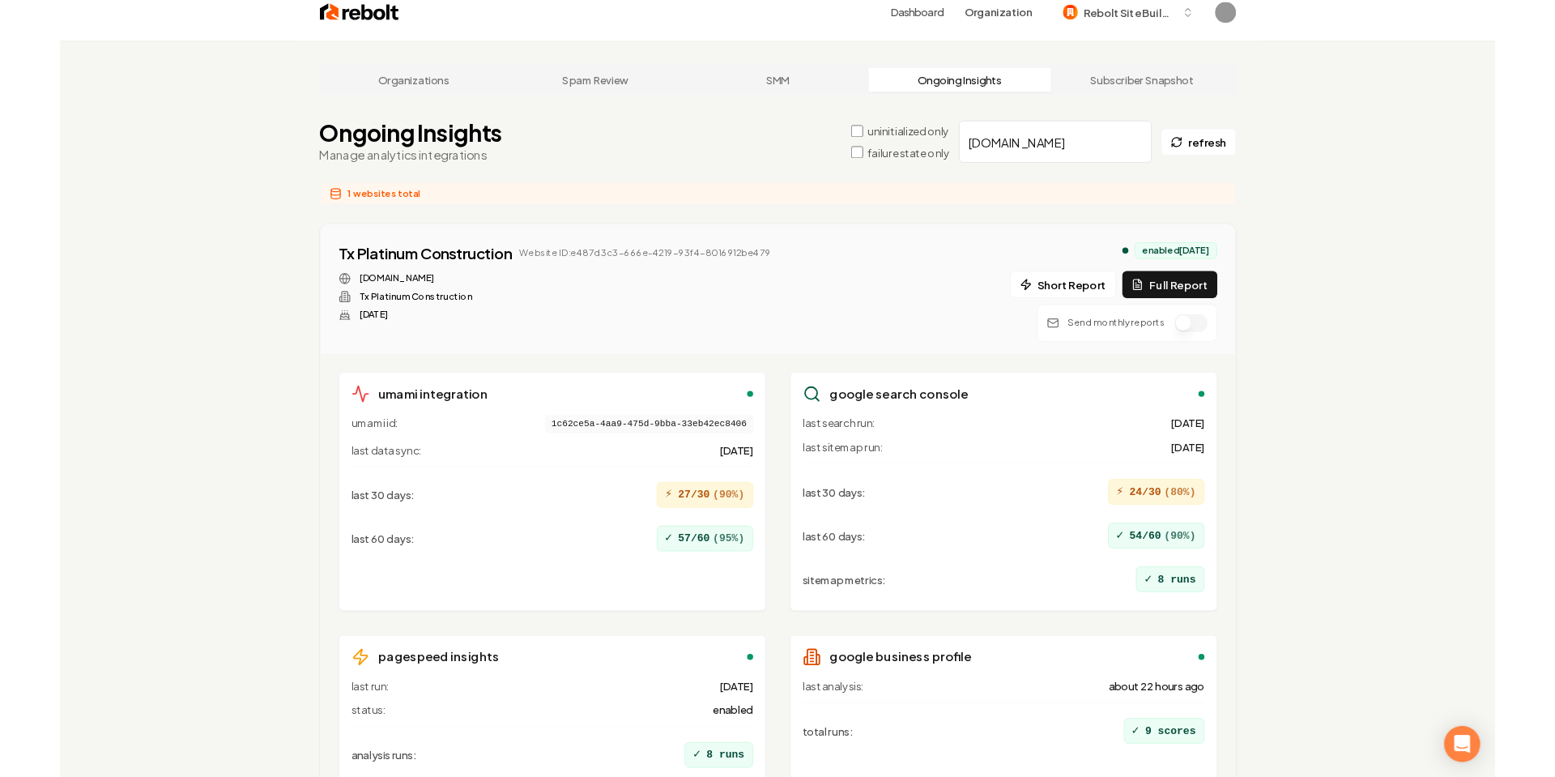
scroll to position [19, 0]
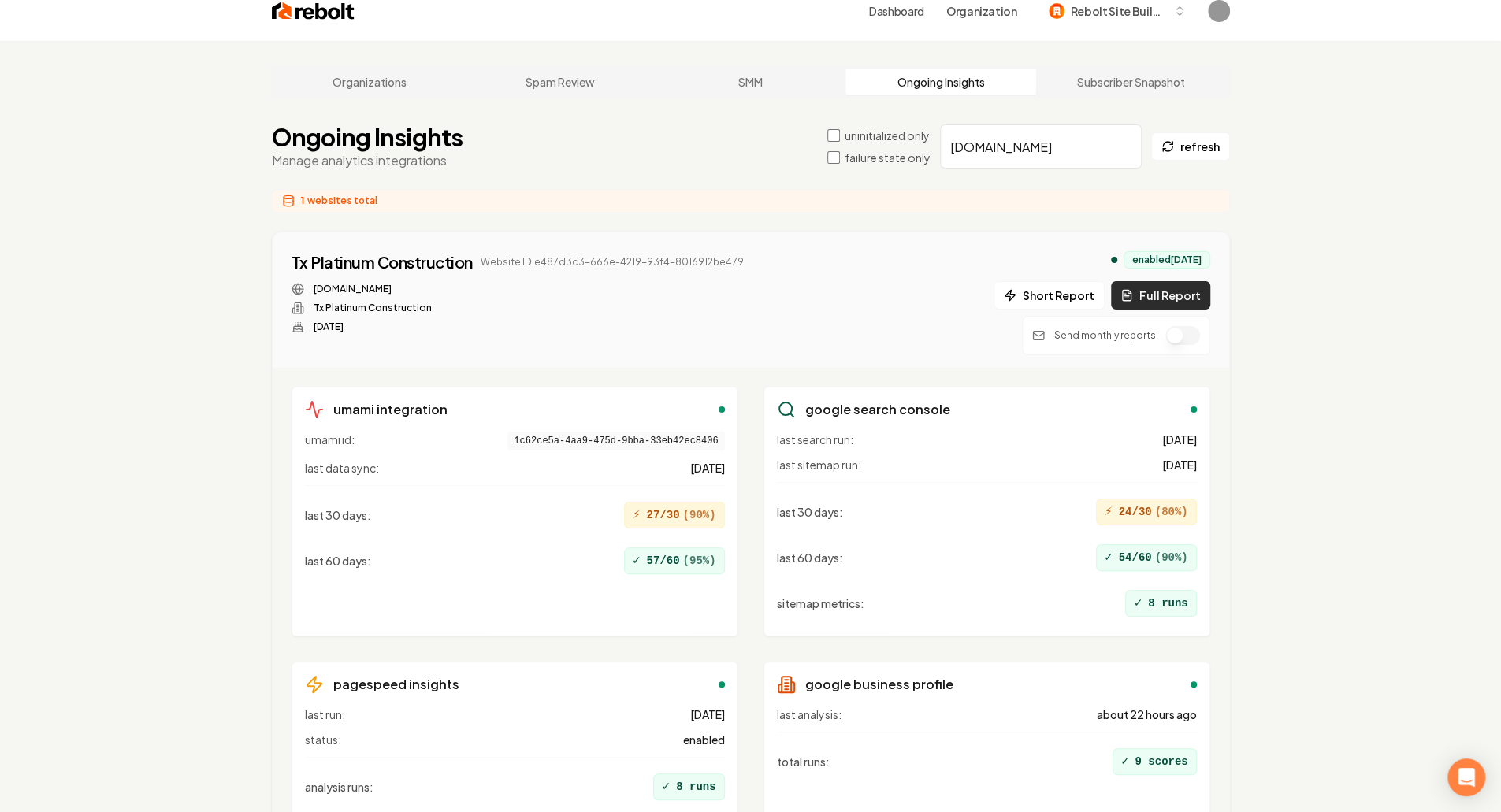
click at [1151, 292] on button "Full Report" at bounding box center [1161, 295] width 99 height 28
click at [348, 286] on link "txpworks.com" at bounding box center [352, 289] width 78 height 13
click at [771, 259] on button "1 report" at bounding box center [779, 262] width 58 height 18
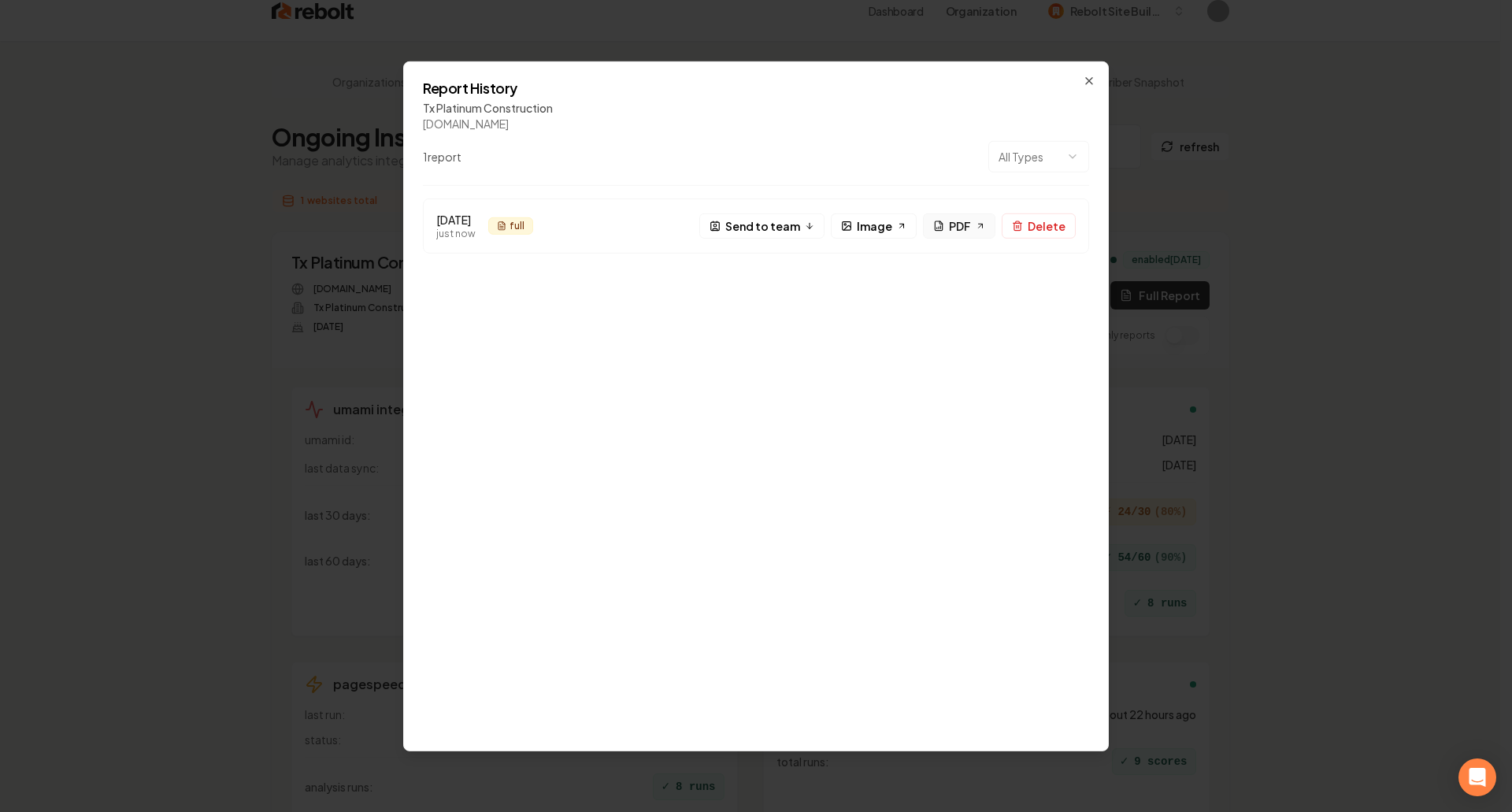
click at [976, 230] on link "PDF" at bounding box center [959, 226] width 72 height 25
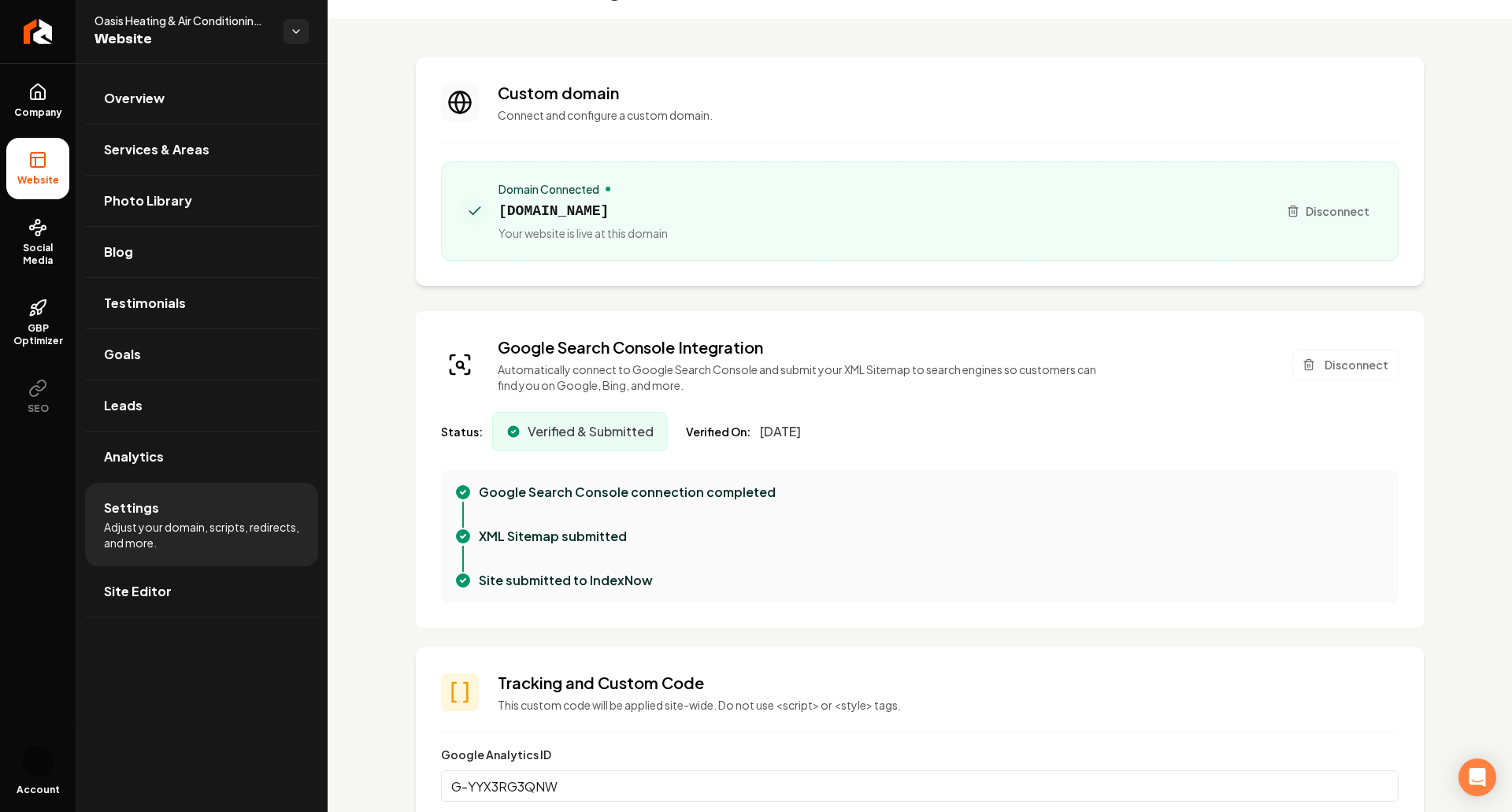
scroll to position [46, 0]
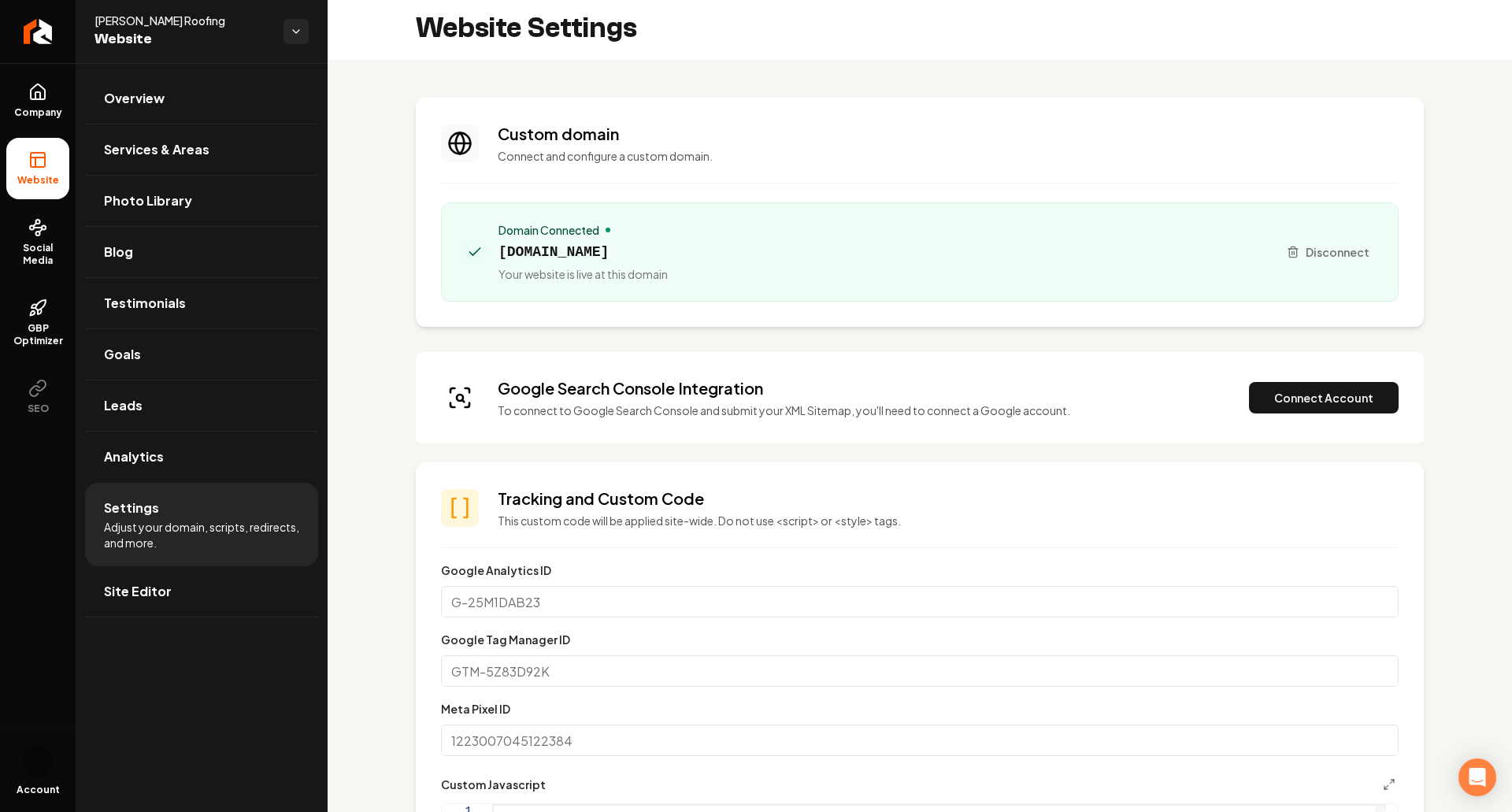
scroll to position [4, 0]
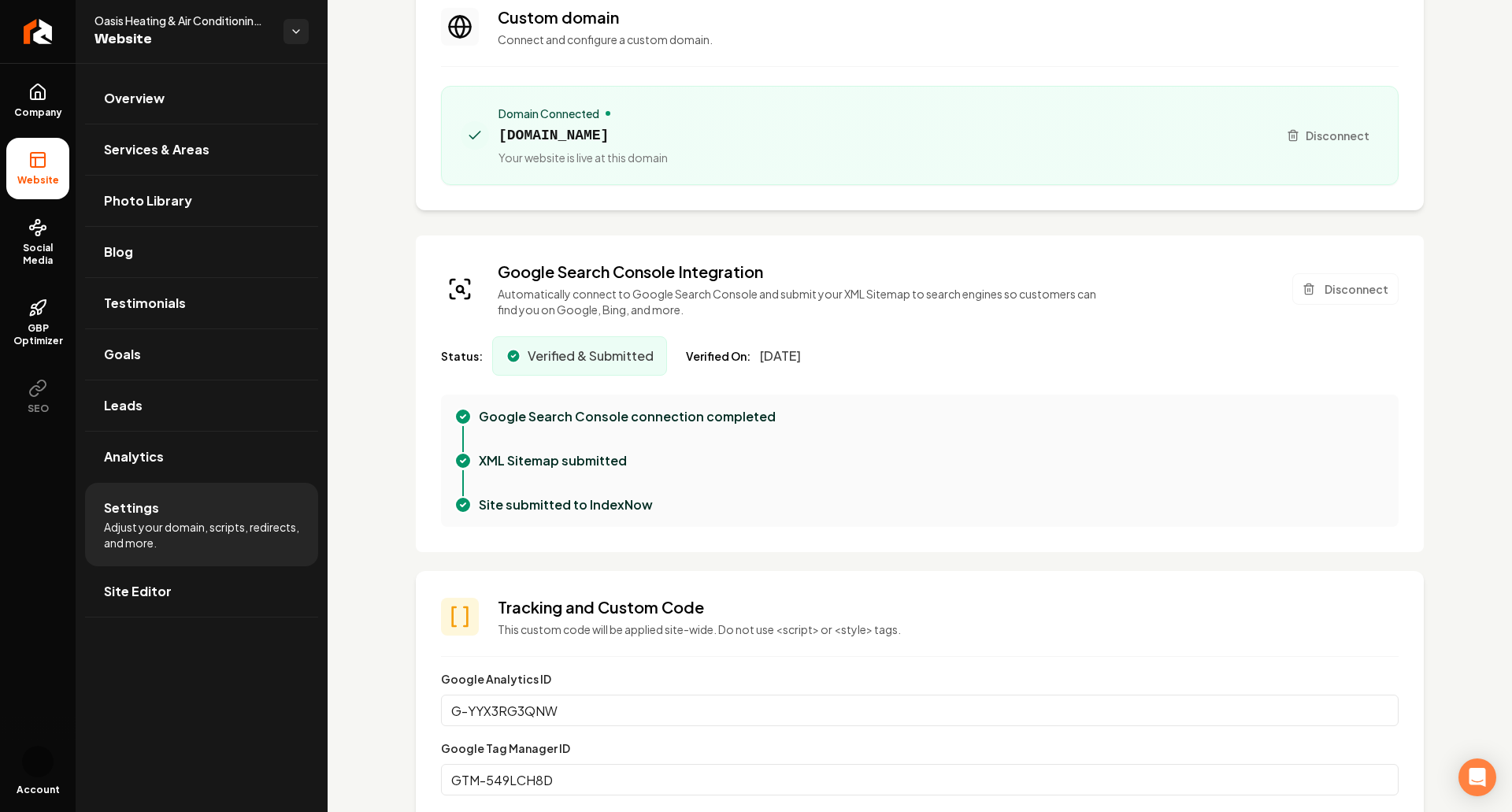
scroll to position [121, 0]
click at [786, 351] on span "[DATE]" at bounding box center [780, 354] width 41 height 18
click at [893, 281] on div "Google Search Console Integration Automatically connect to Google Search Consol…" at bounding box center [803, 288] width 611 height 56
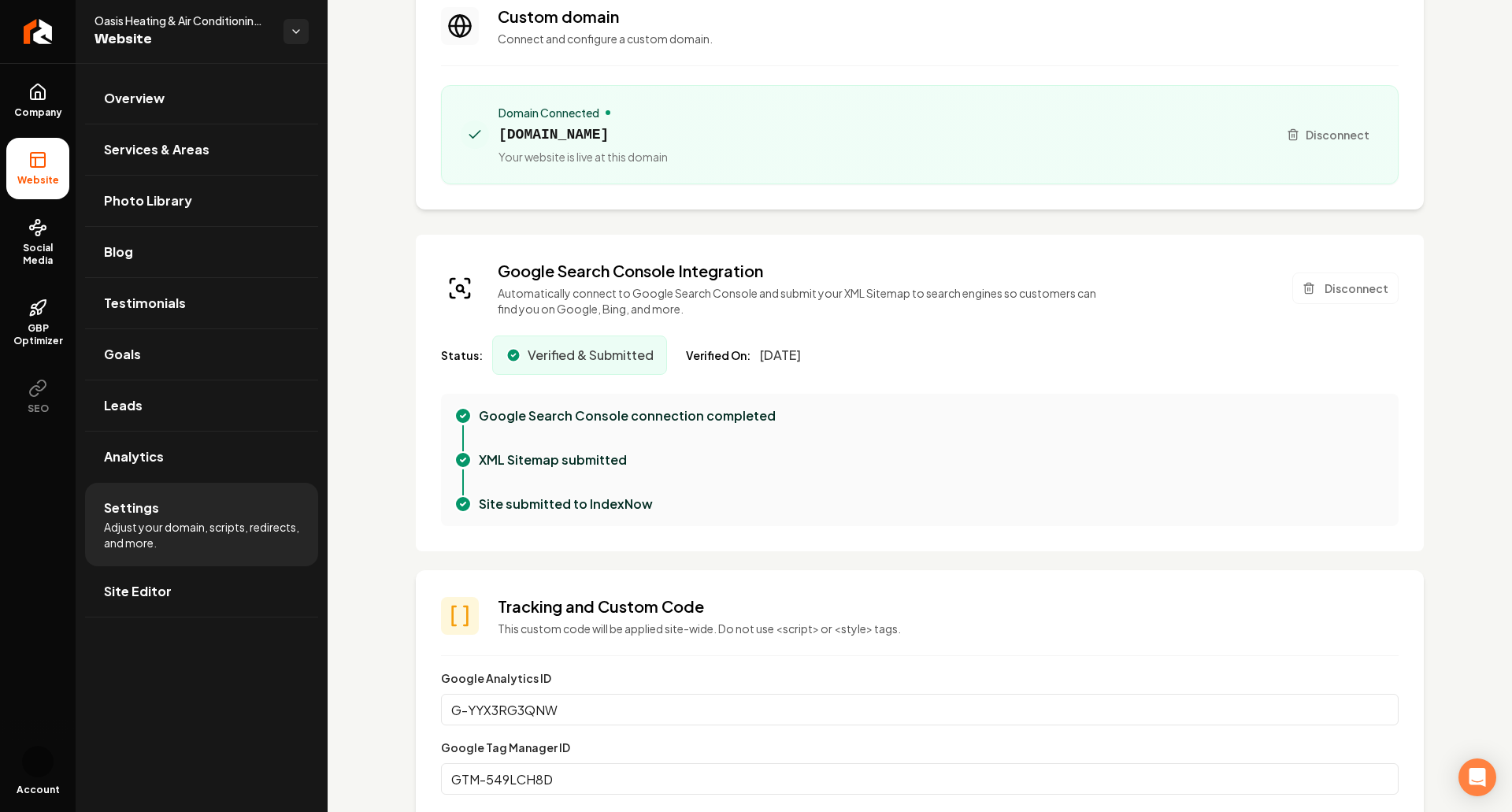
scroll to position [0, 0]
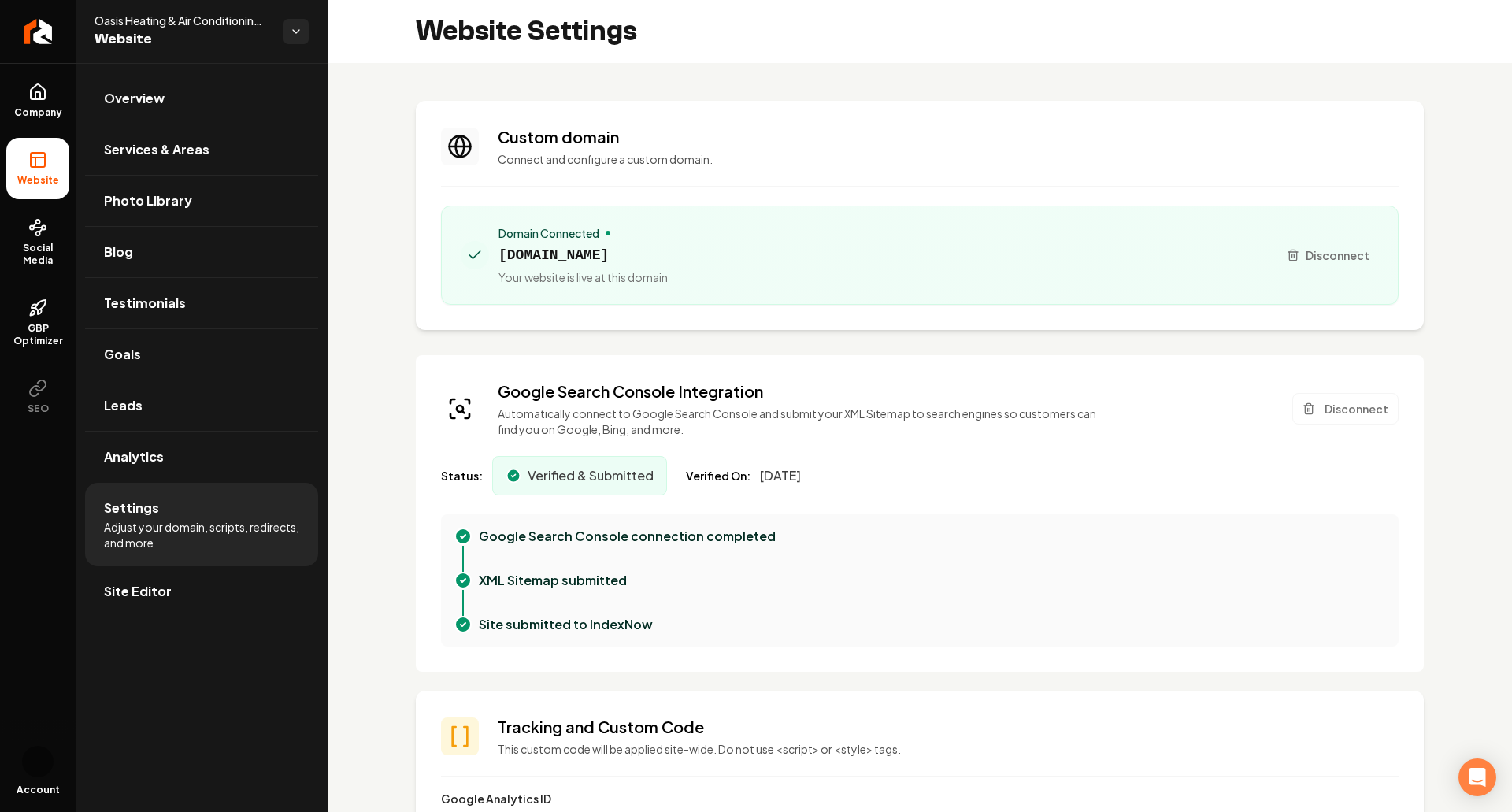
click at [932, 429] on p "Automatically connect to Google Search Console and submit your XML Sitemap to s…" at bounding box center [803, 421] width 611 height 31
